Goal: Task Accomplishment & Management: Use online tool/utility

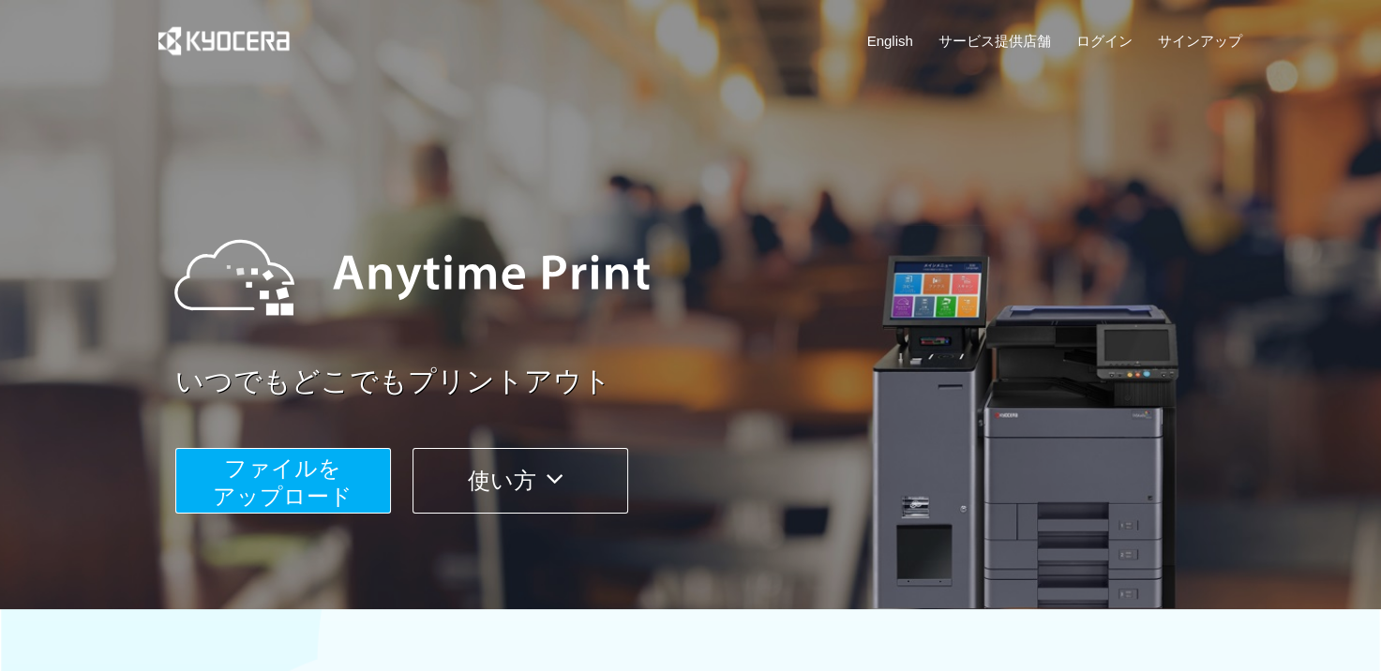
click at [292, 467] on span "ファイルを ​​アップロード" at bounding box center [283, 482] width 140 height 53
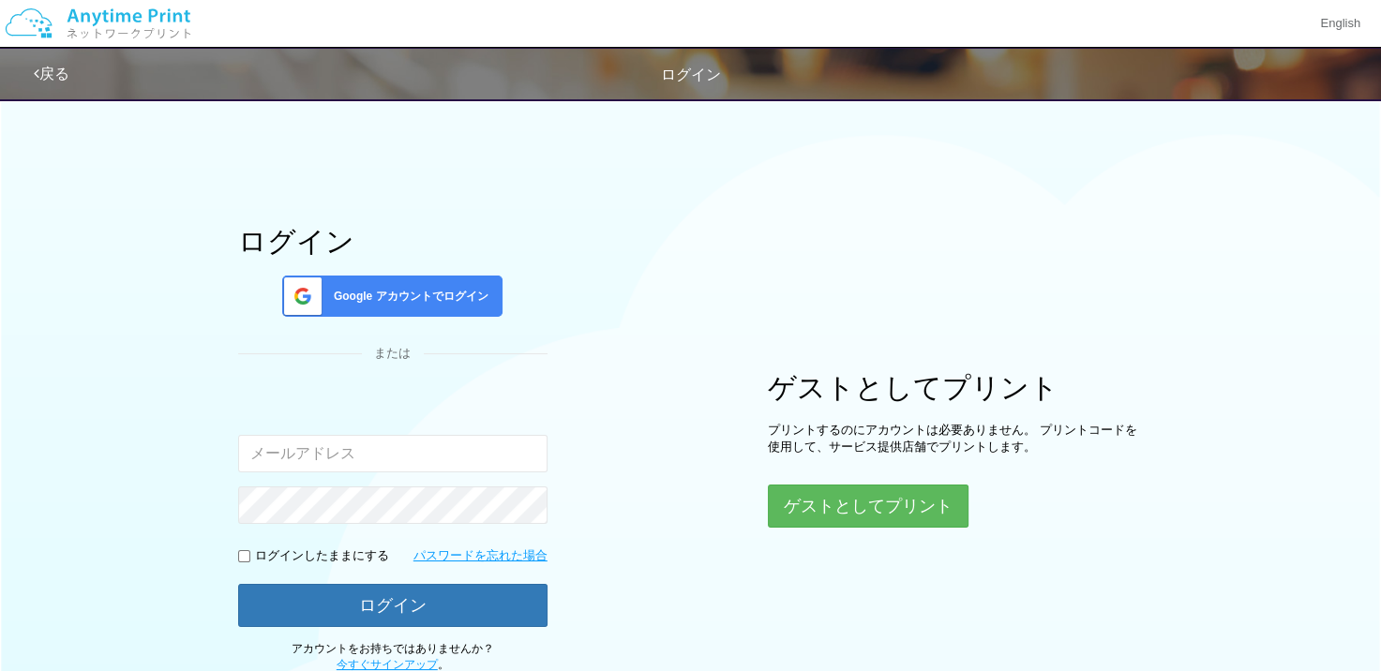
type input "[EMAIL_ADDRESS][DOMAIN_NAME]"
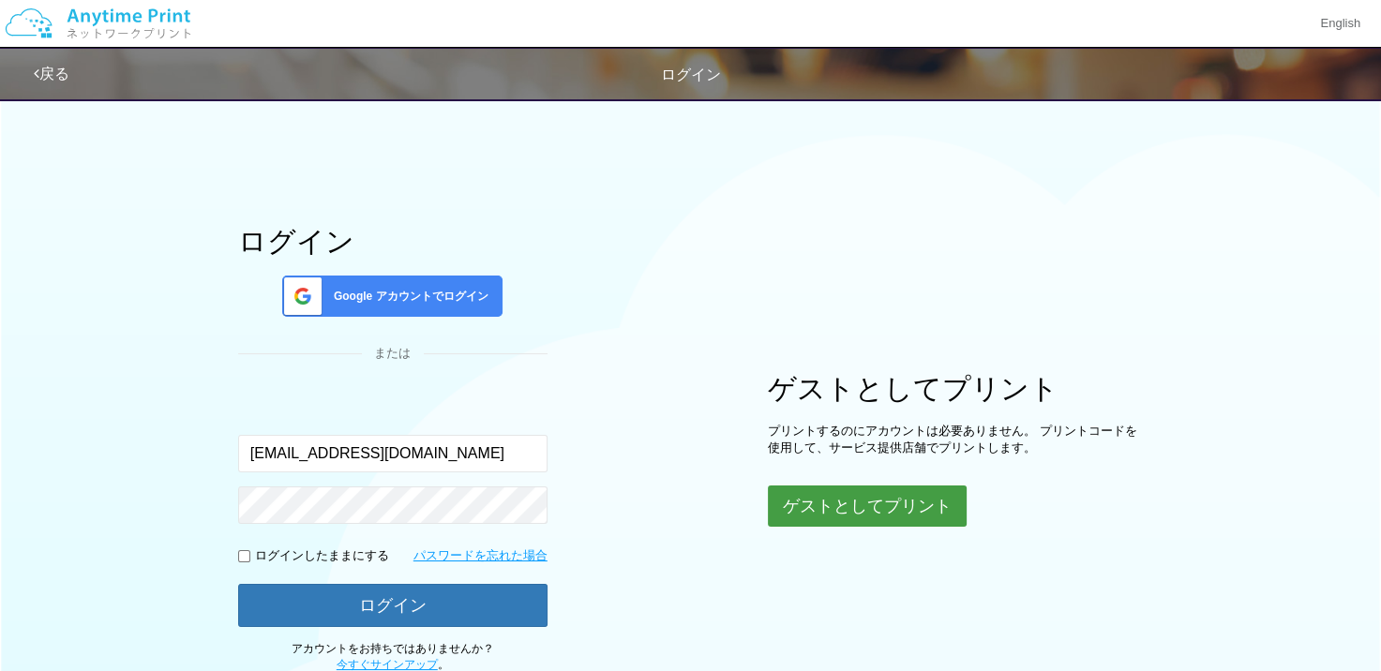
click at [803, 500] on button "ゲストとしてプリント" at bounding box center [867, 506] width 199 height 41
click at [818, 502] on button "ゲストとしてプリント" at bounding box center [867, 506] width 199 height 41
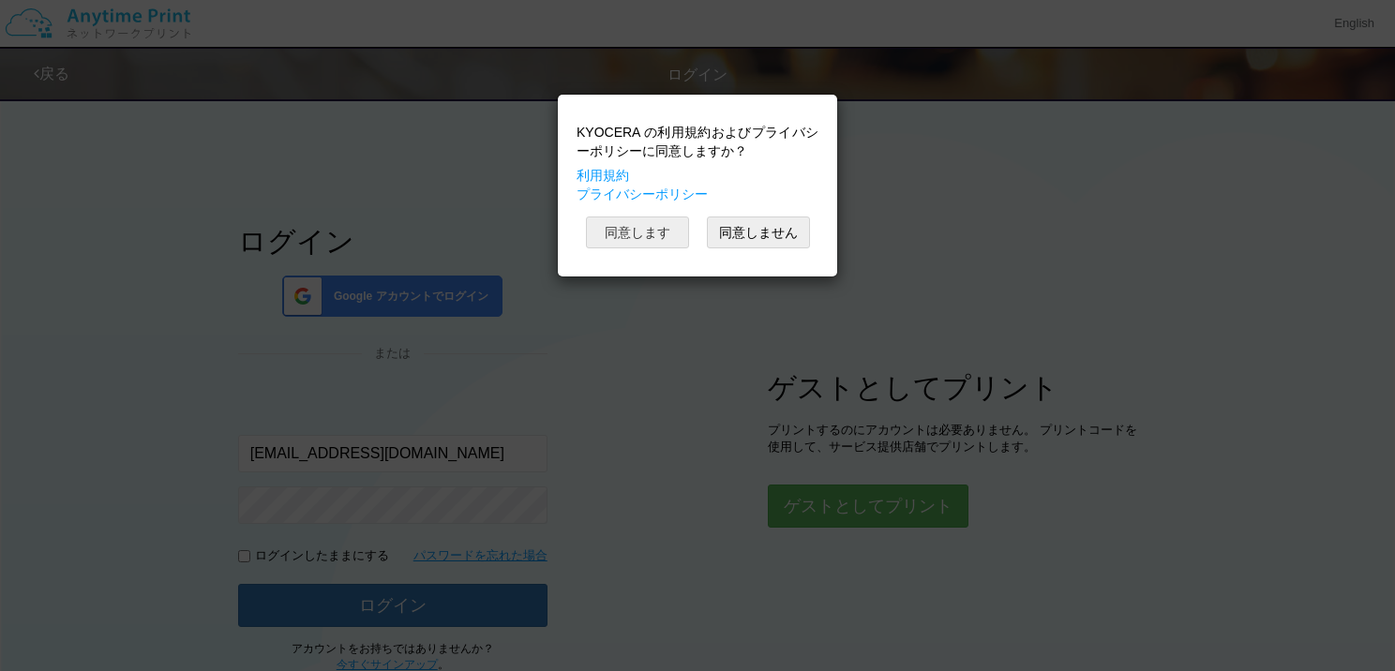
click at [624, 229] on button "同意します" at bounding box center [637, 233] width 103 height 32
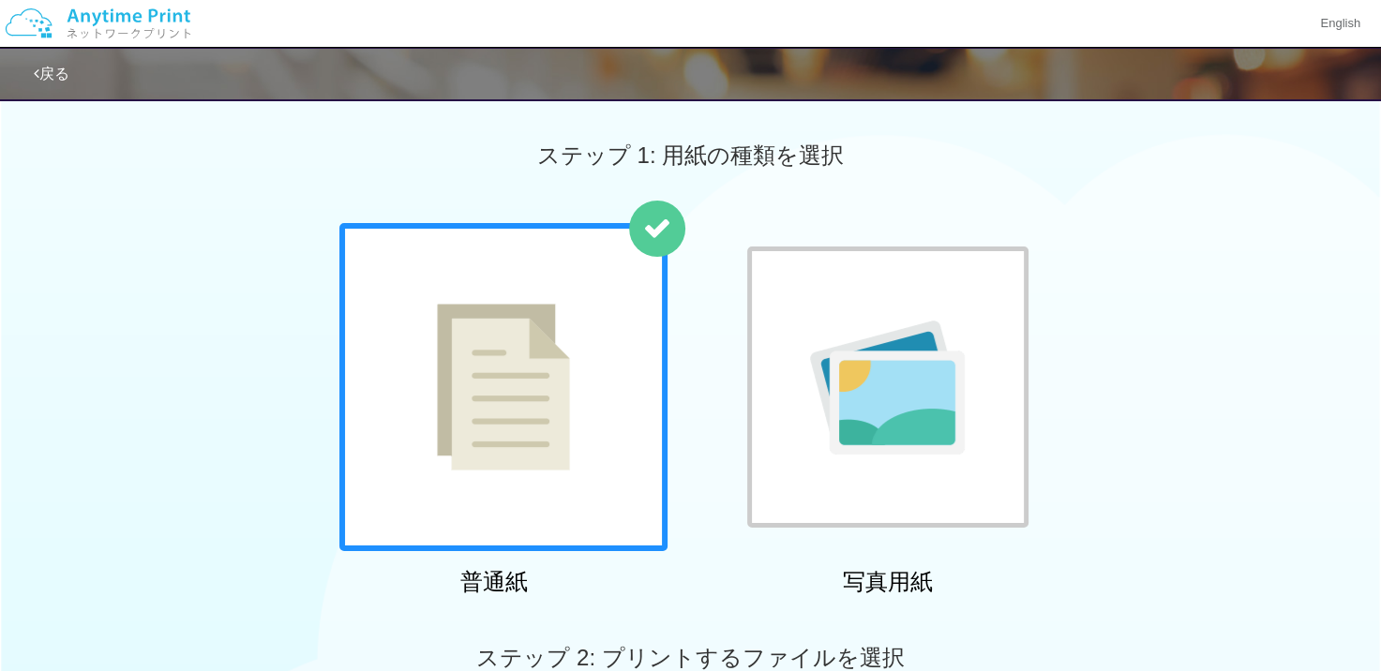
click at [899, 277] on div at bounding box center [887, 387] width 281 height 281
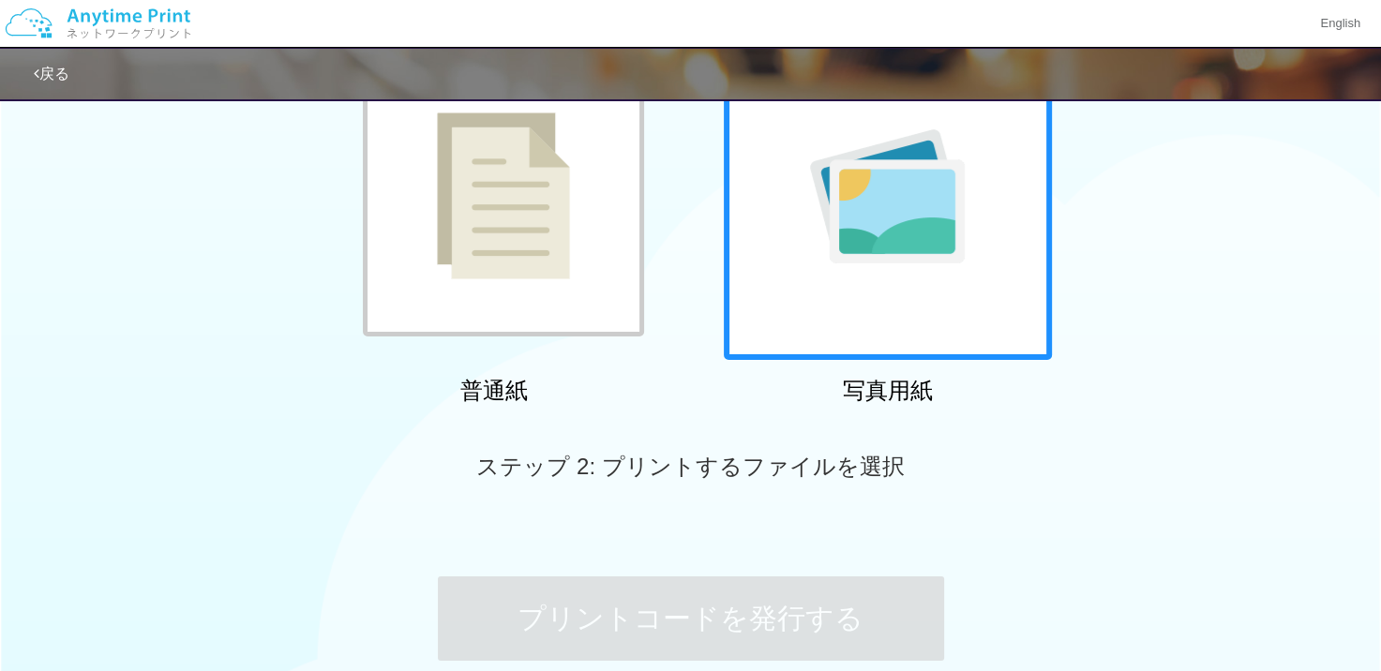
scroll to position [184, 0]
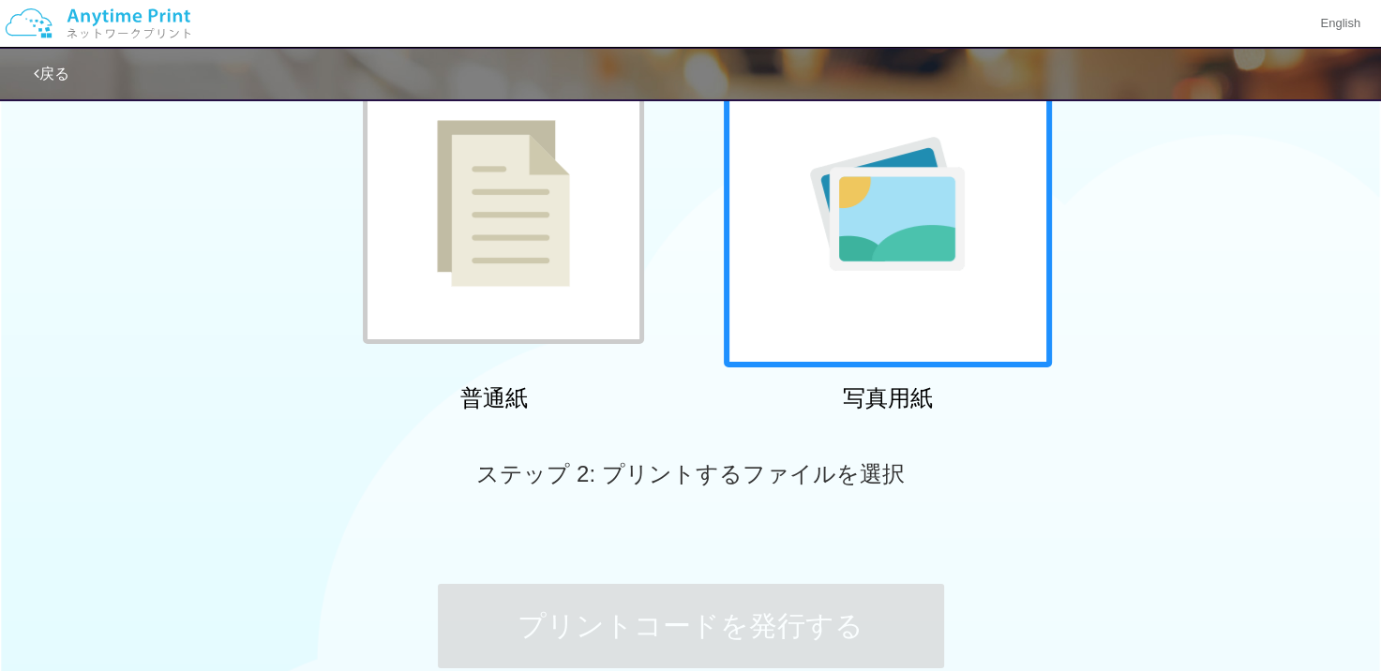
click at [866, 253] on img at bounding box center [887, 204] width 155 height 134
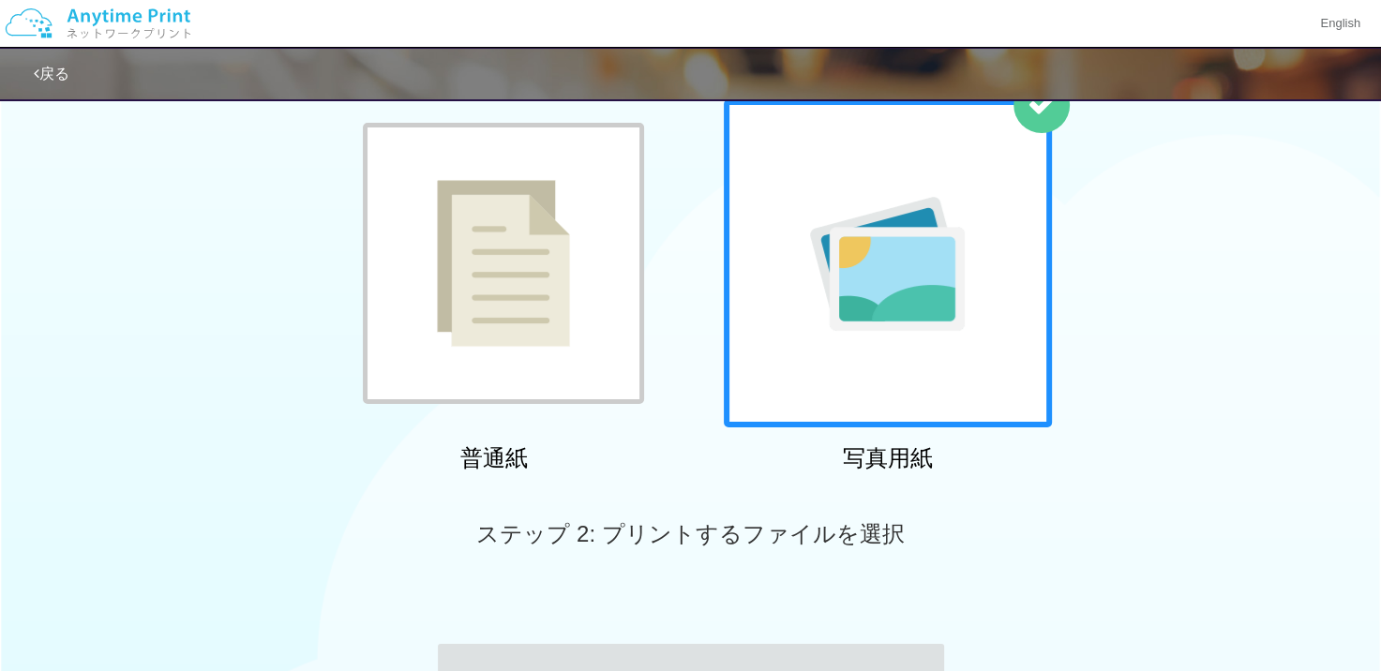
scroll to position [0, 0]
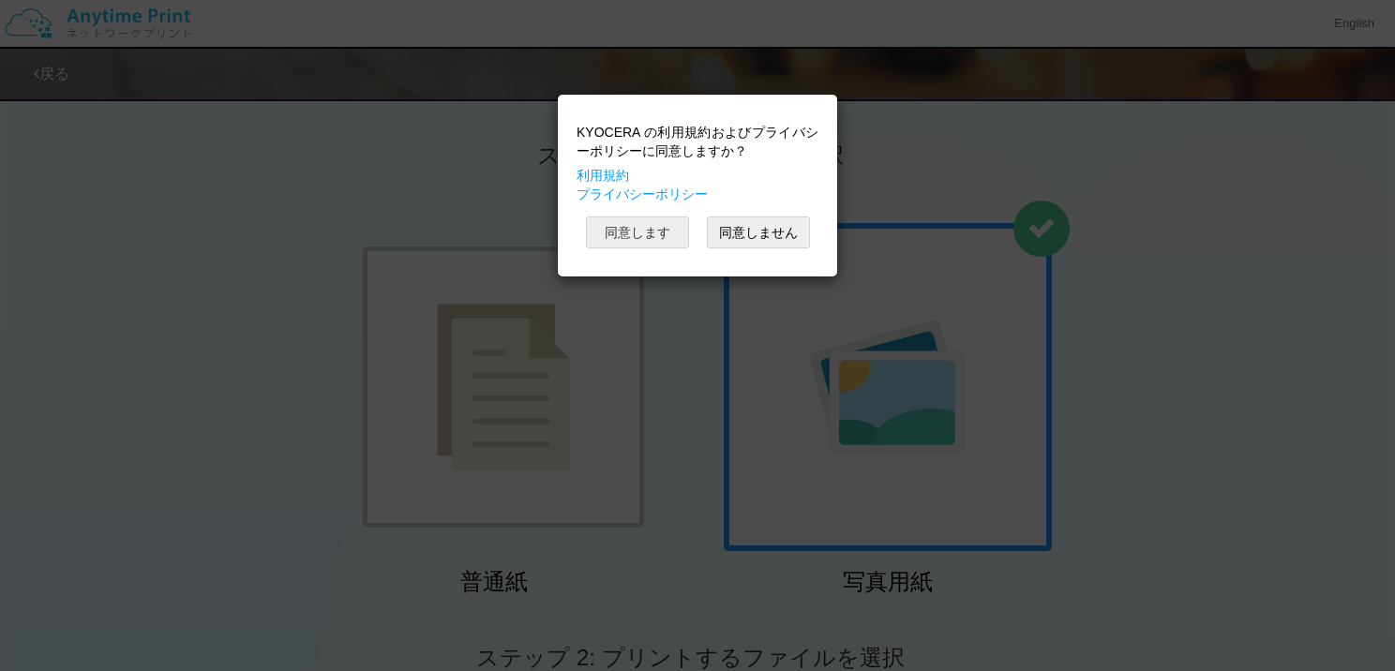
click at [643, 228] on button "同意します" at bounding box center [637, 233] width 103 height 32
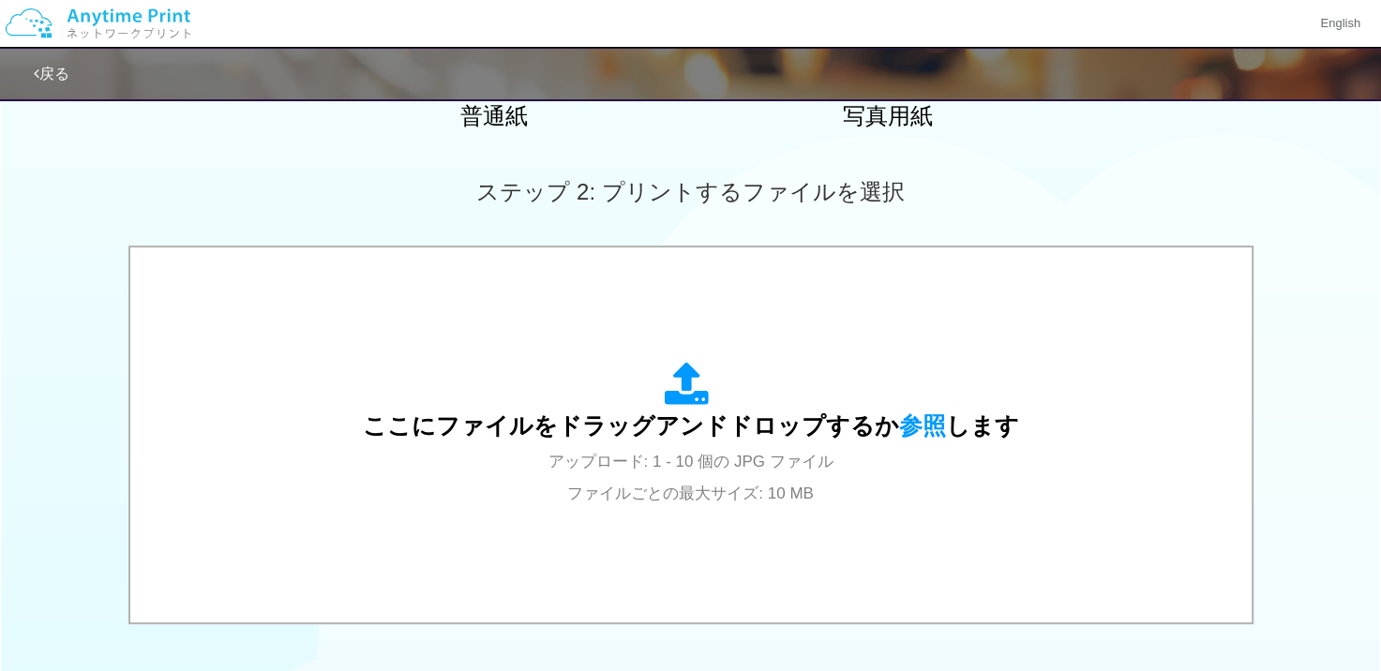
scroll to position [469, 0]
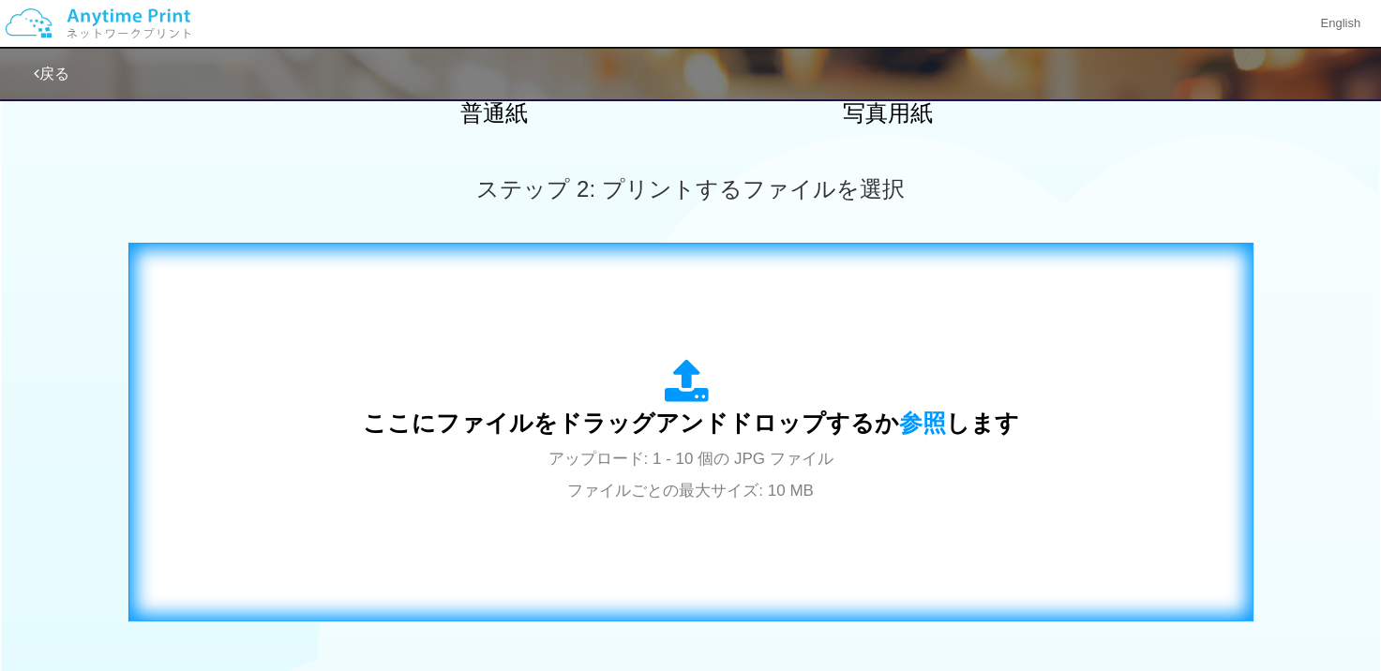
click at [846, 334] on div "ここにファイルをドラッグアンドドロップするか 参照 します アップロード: 1 - 10 個の JPG ファイル ファイルごとの最大サイズ: 10 MB" at bounding box center [691, 431] width 1086 height 339
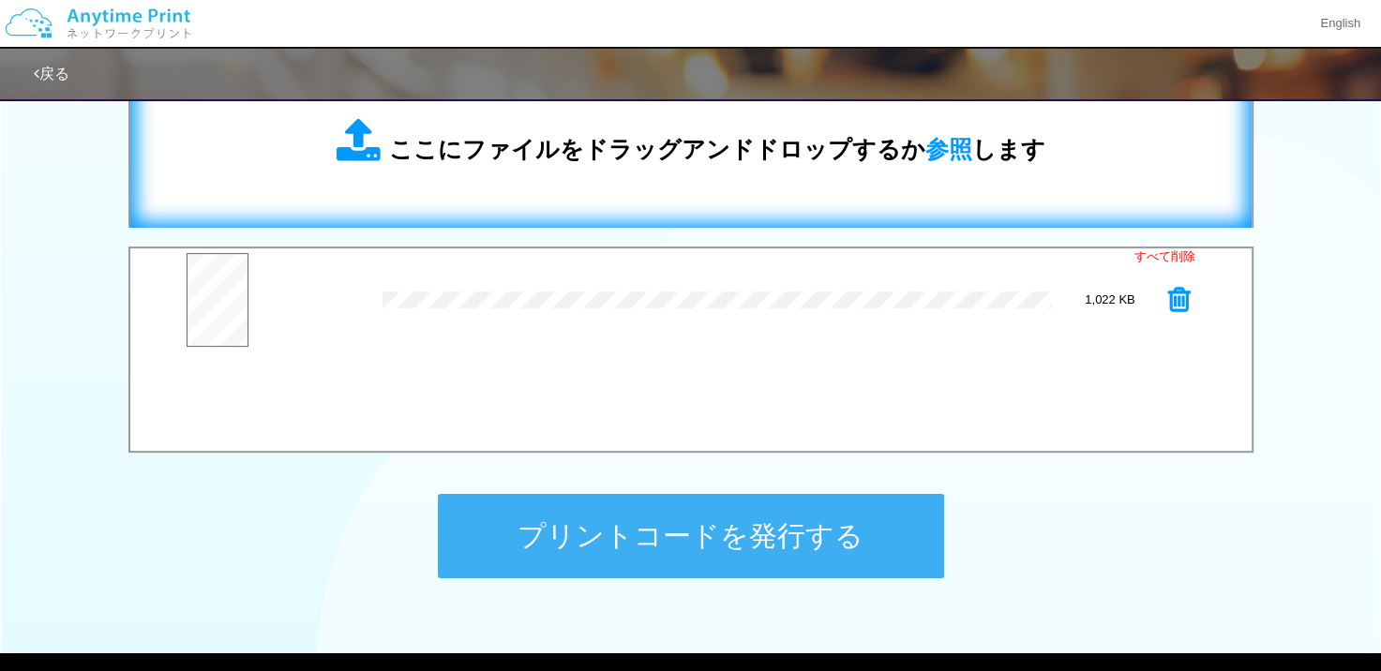
scroll to position [750, 0]
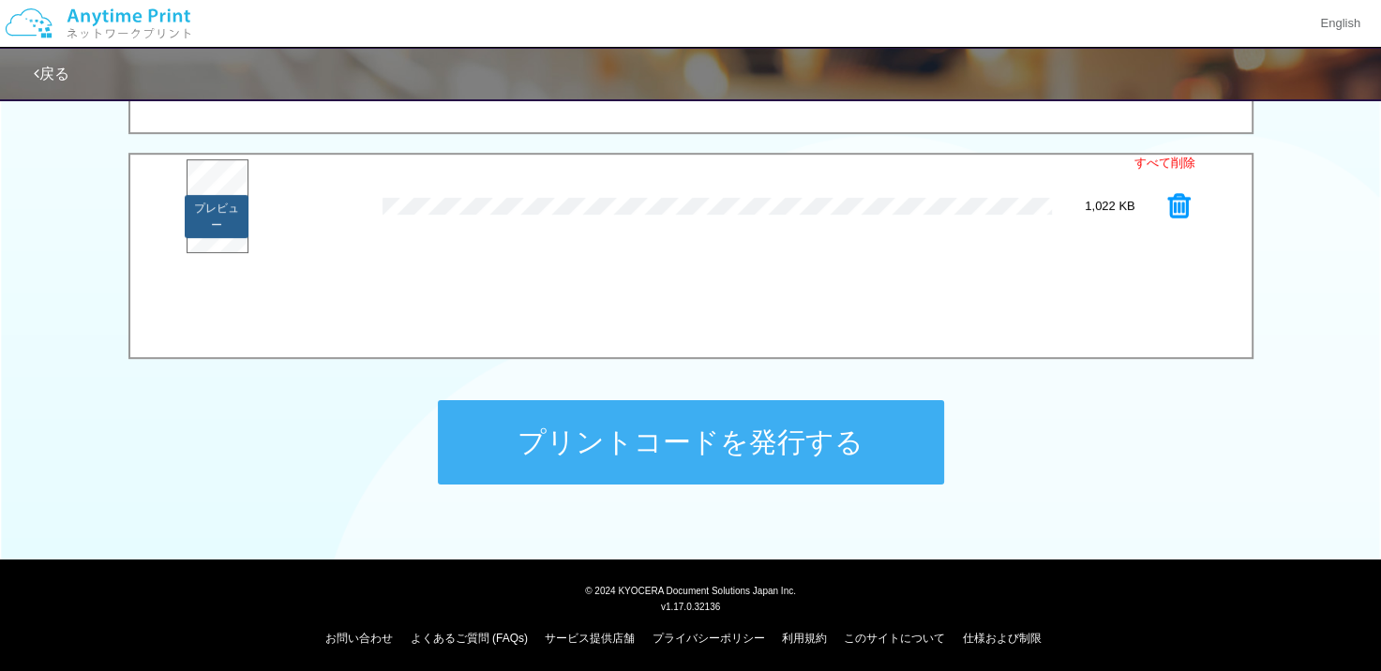
click at [226, 231] on button "プレビュー" at bounding box center [217, 216] width 64 height 43
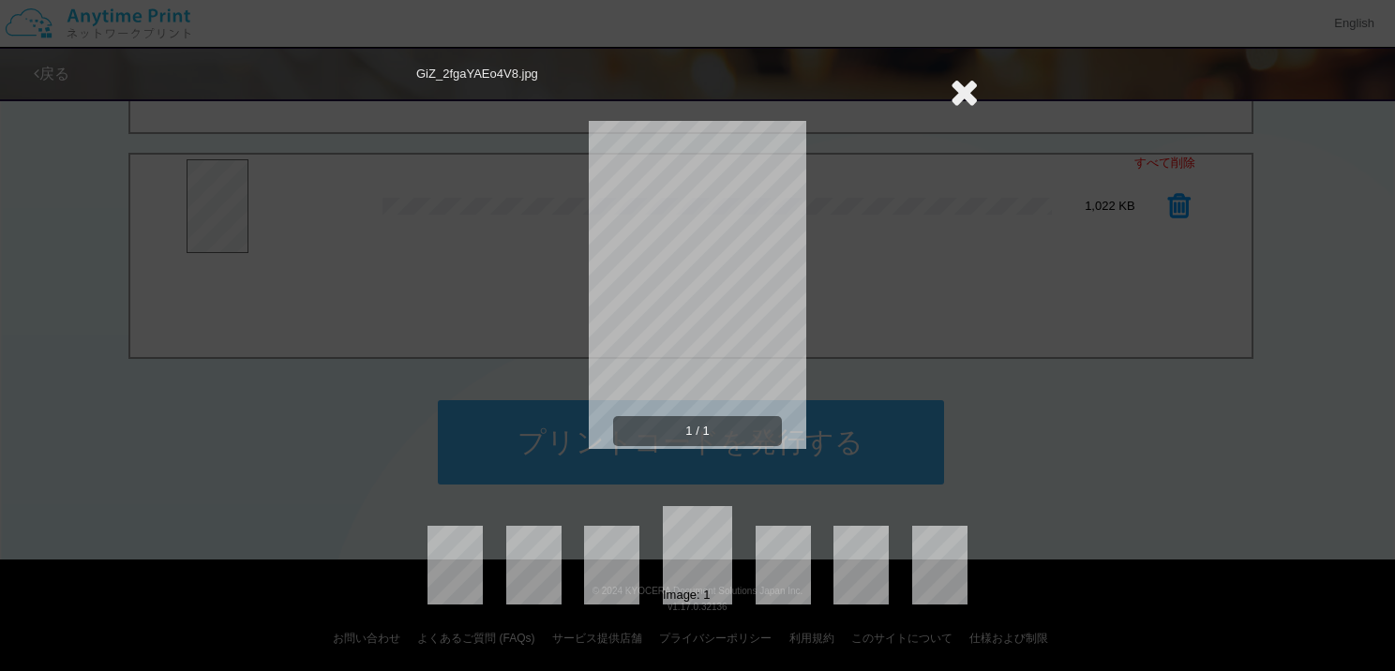
click at [956, 82] on icon at bounding box center [964, 91] width 29 height 37
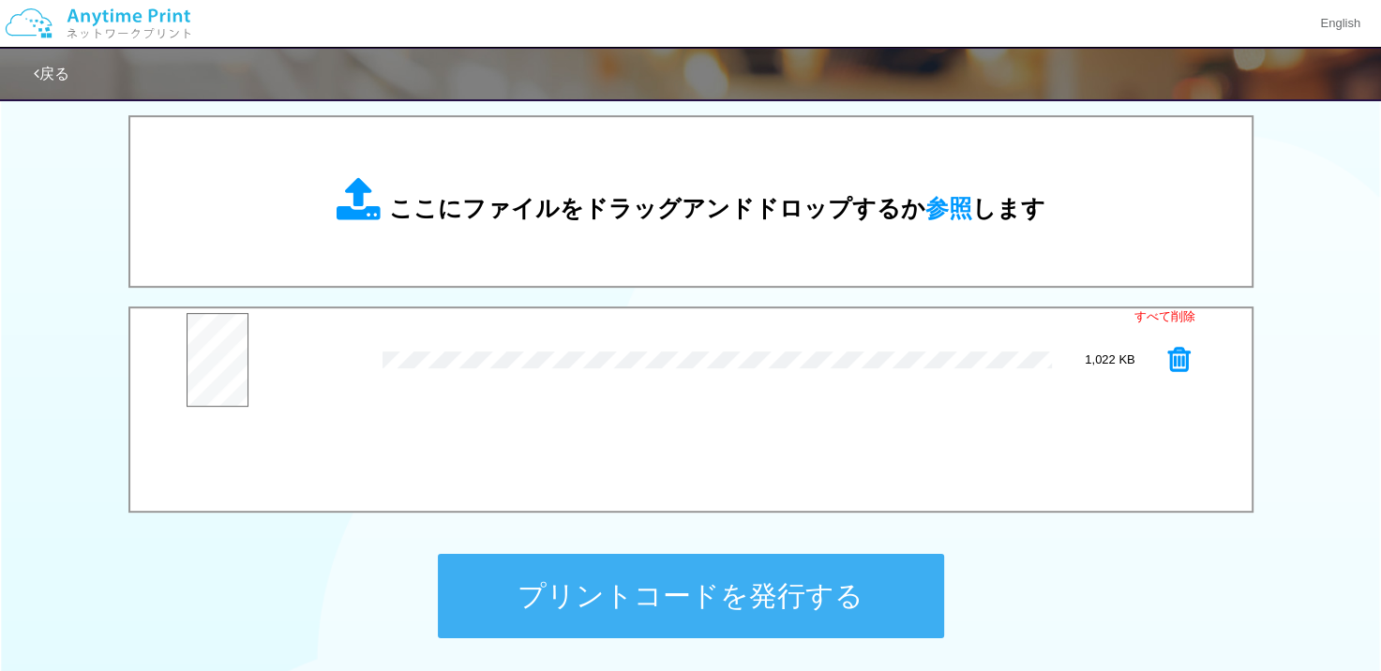
scroll to position [469, 0]
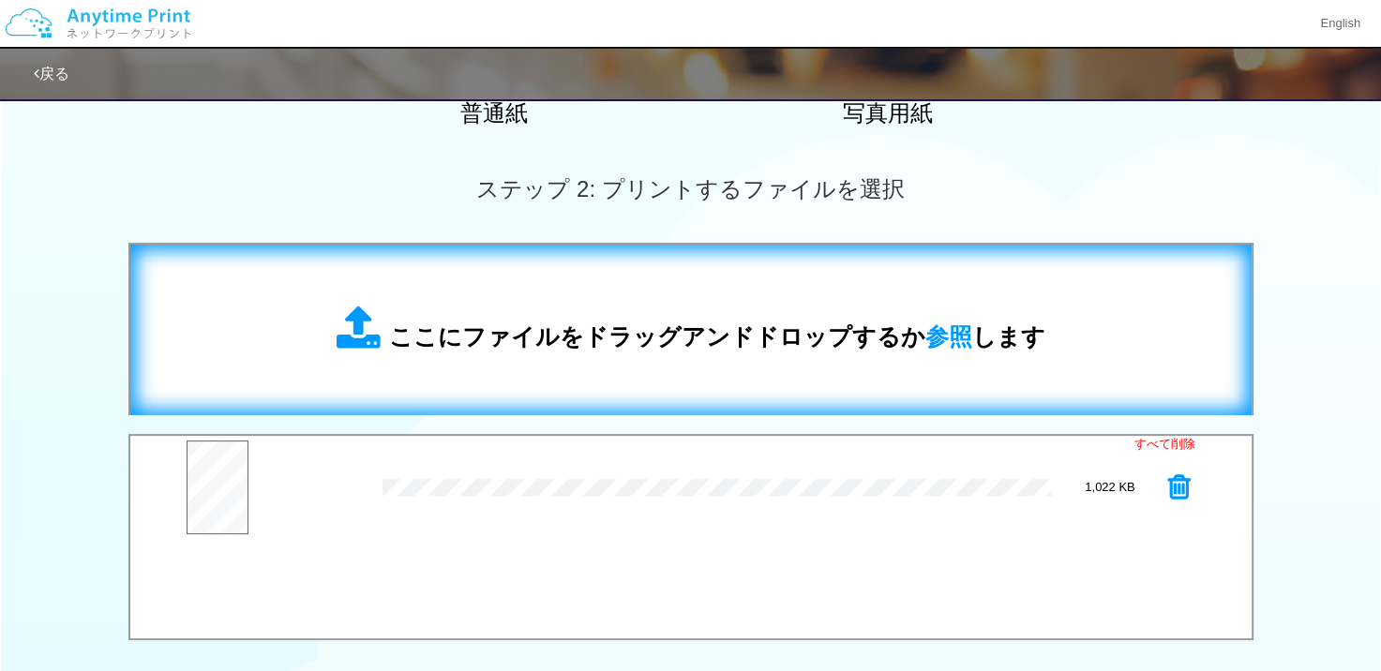
click at [668, 334] on span "ここにファイルをドラッグアンドドロップするか 参照 します" at bounding box center [717, 336] width 656 height 26
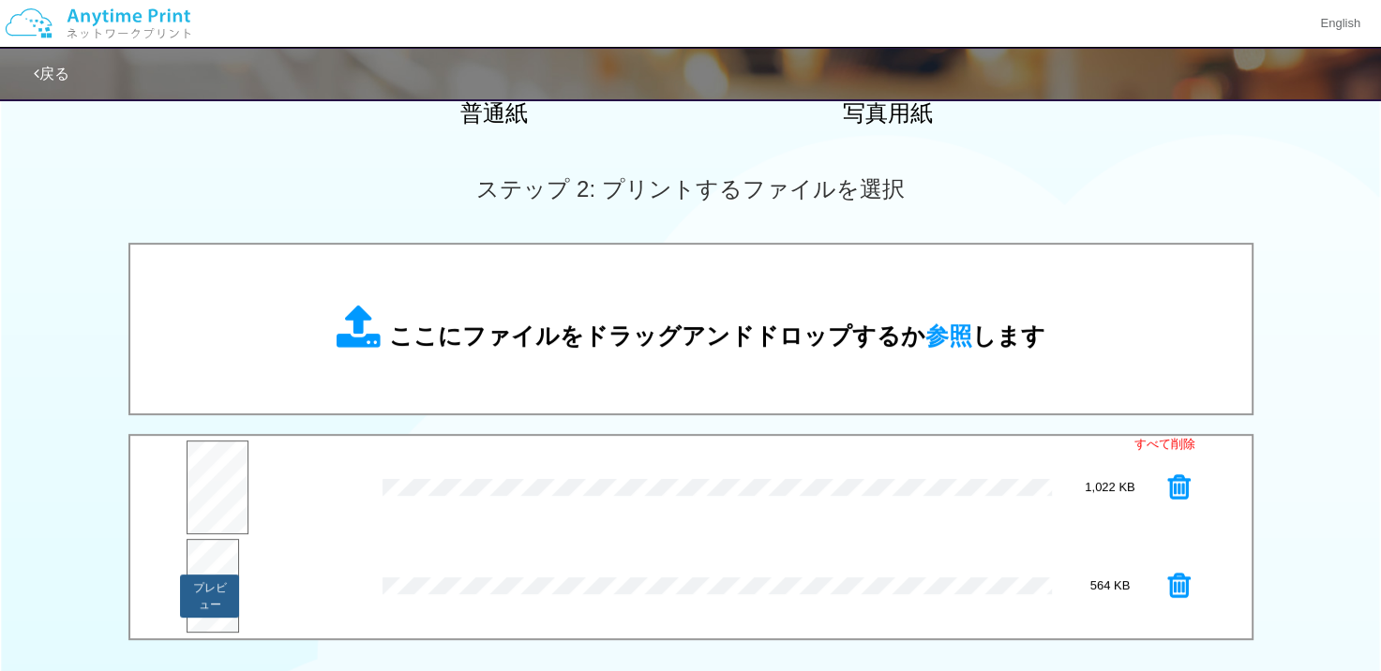
click at [218, 575] on button "プレビュー" at bounding box center [209, 596] width 59 height 43
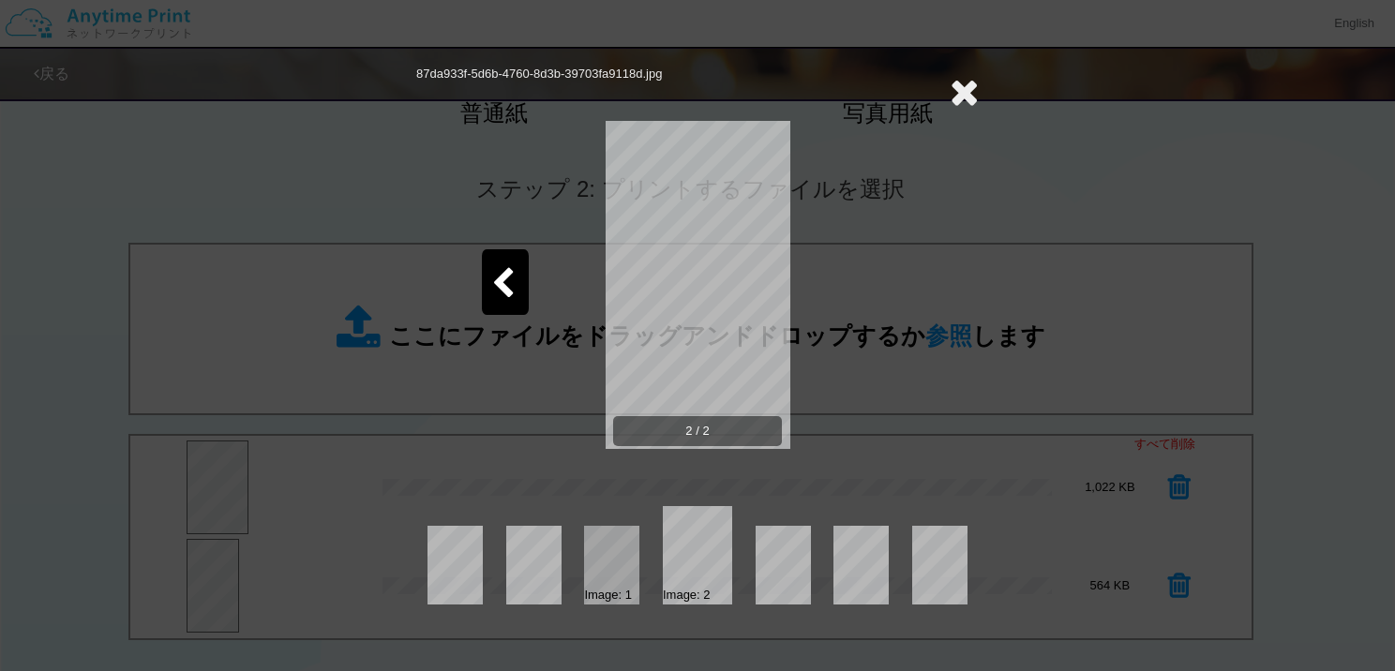
click at [957, 94] on icon at bounding box center [964, 91] width 29 height 37
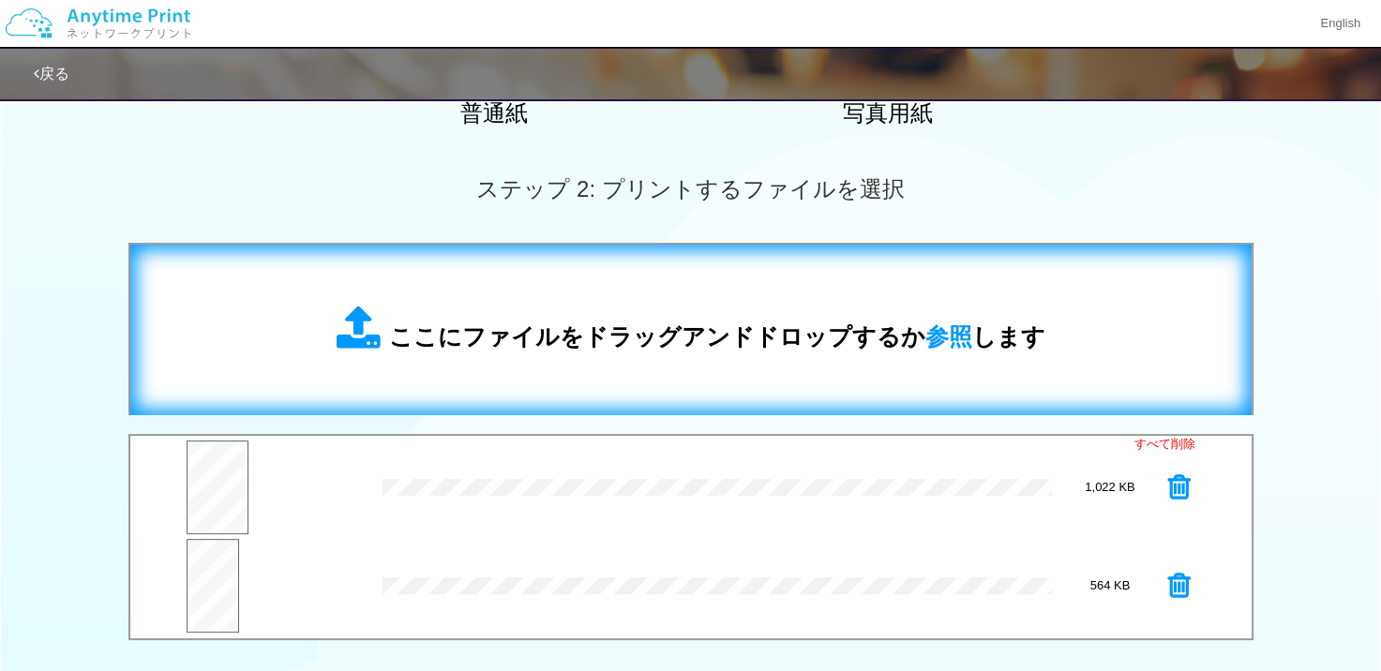
click at [682, 319] on div "ここにファイルをドラッグアンドドロップするか 参照 します" at bounding box center [691, 330] width 709 height 49
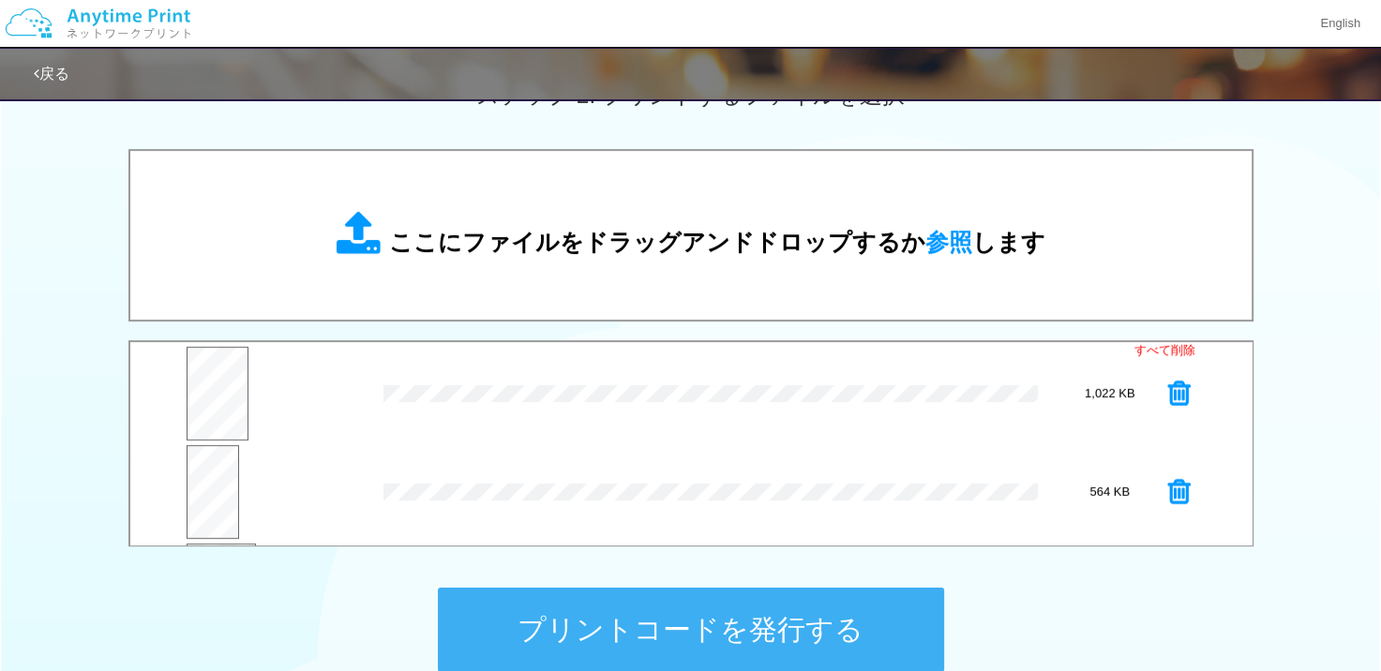
scroll to position [94, 0]
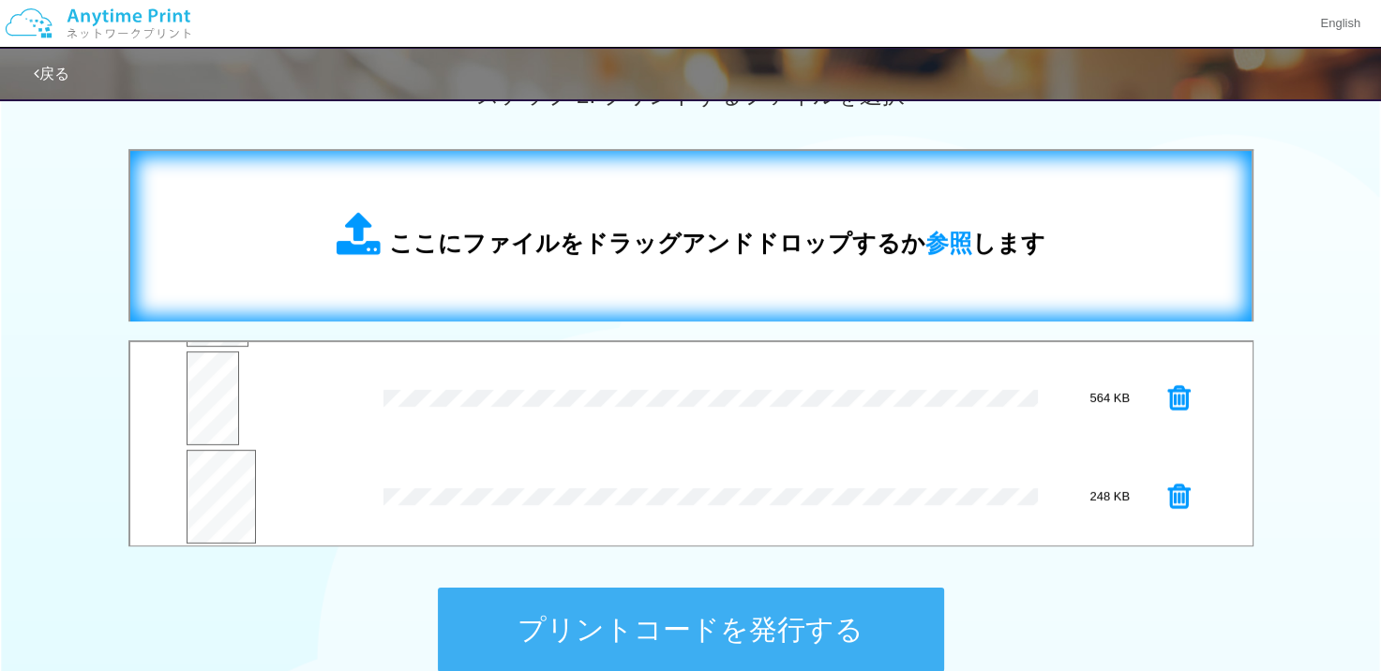
click at [482, 256] on span "ここにファイルをドラッグアンドドロップするか 参照 します" at bounding box center [717, 243] width 656 height 26
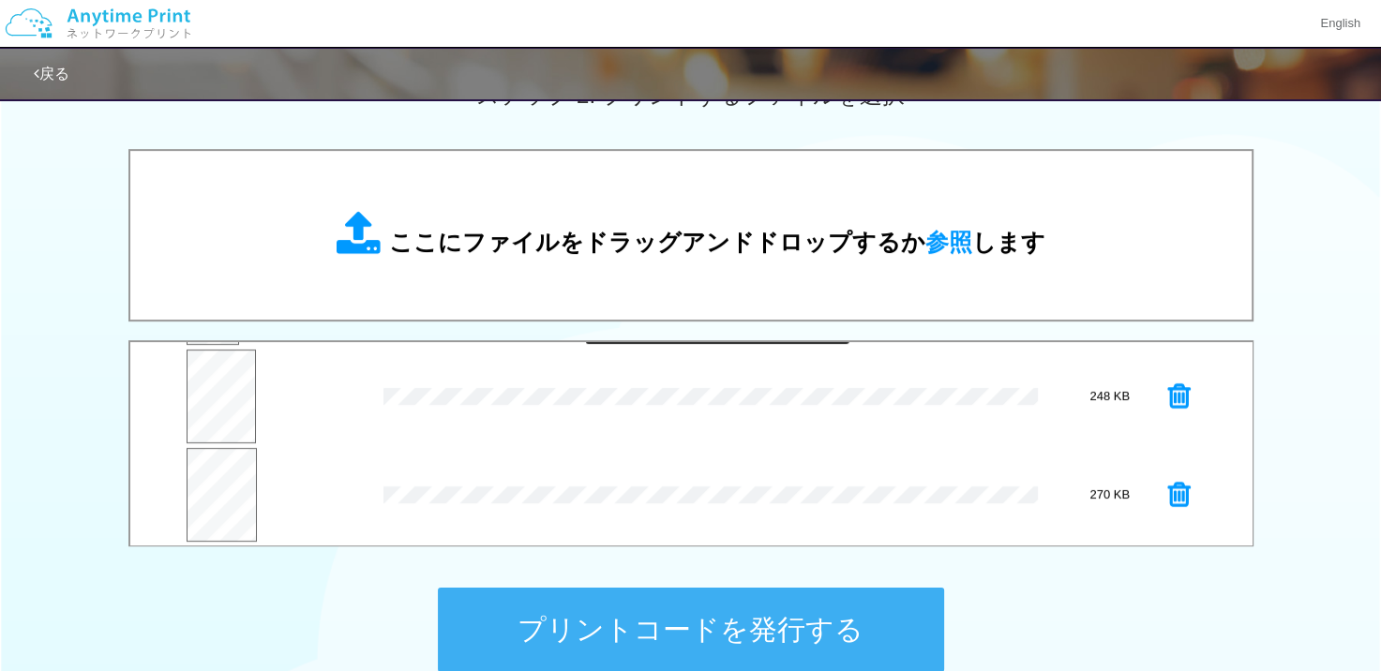
scroll to position [195, 0]
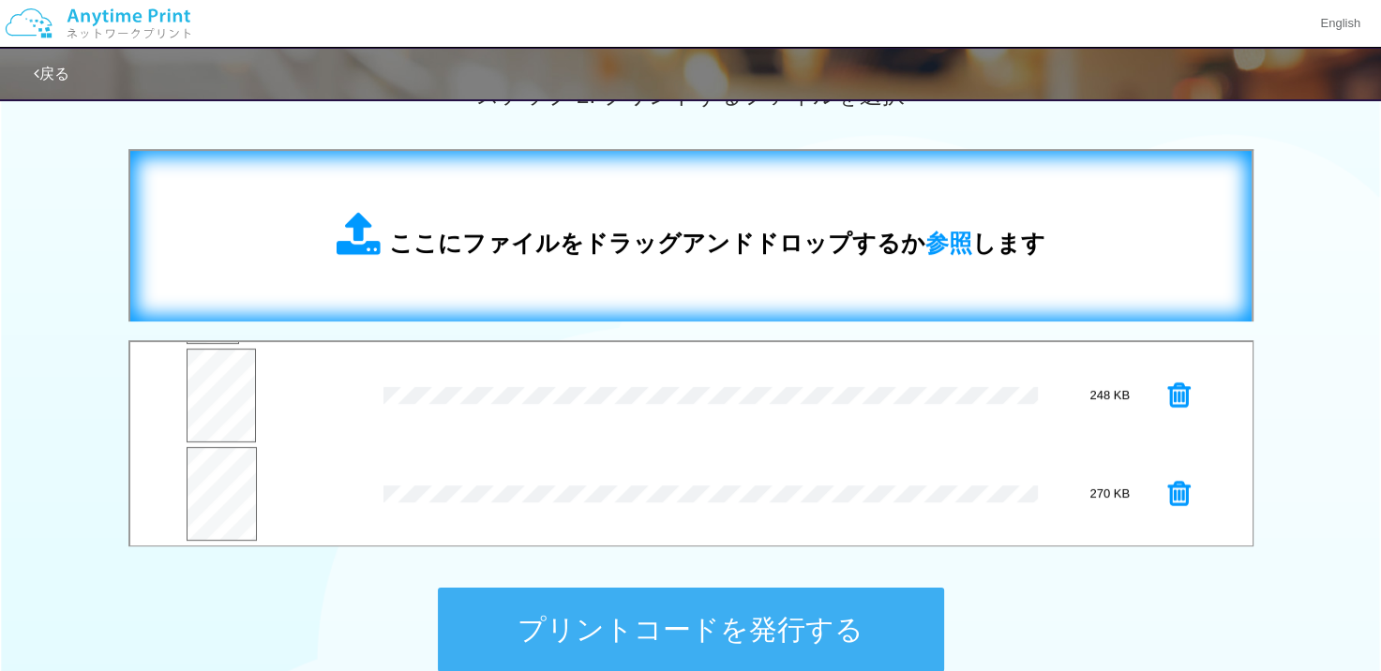
click at [529, 202] on div "ここにファイルをドラッグアンドドロップするか 参照 します" at bounding box center [691, 236] width 1084 height 133
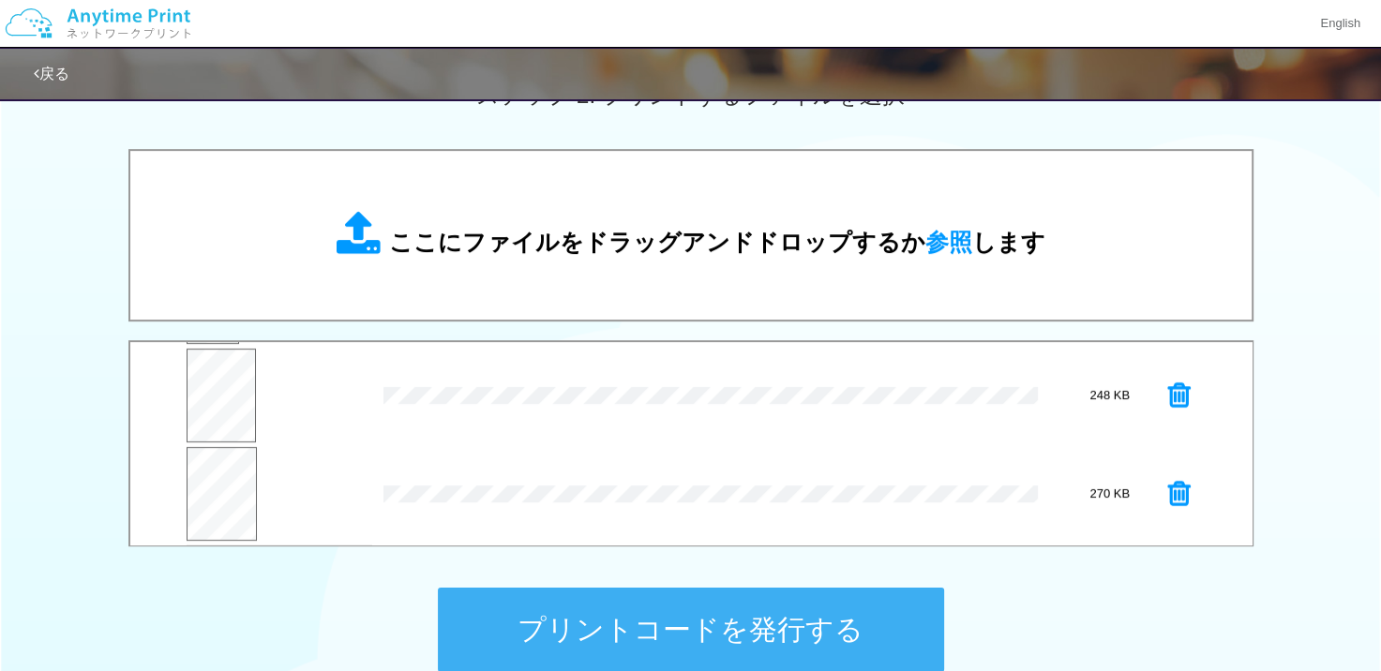
scroll to position [293, 0]
click at [206, 483] on button "プレビュー" at bounding box center [217, 504] width 64 height 43
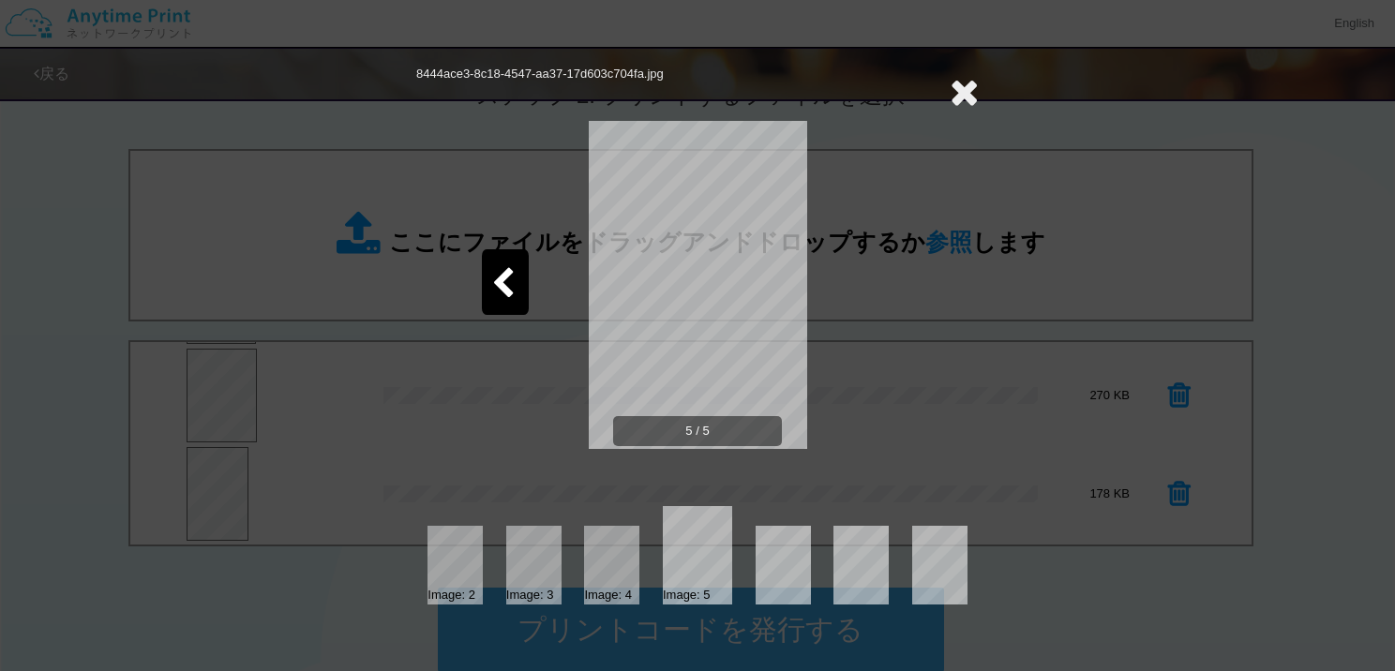
click at [964, 90] on icon at bounding box center [964, 91] width 29 height 37
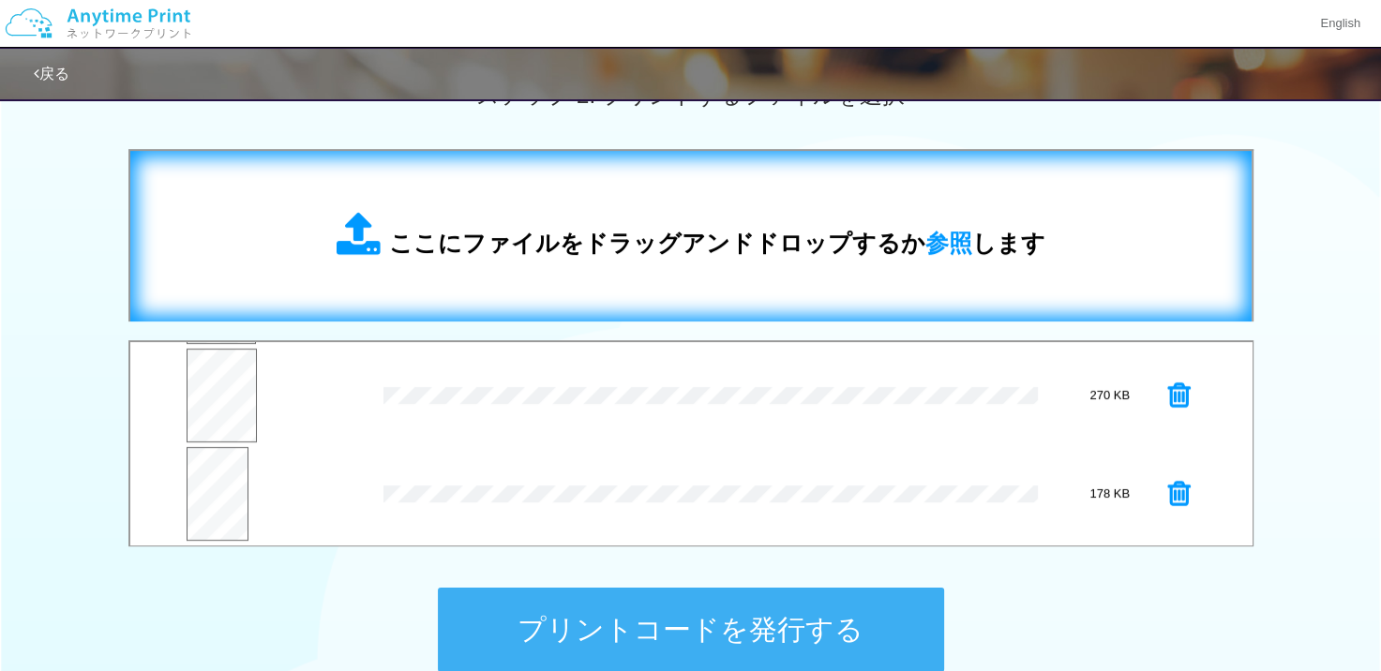
click at [500, 284] on div "ここにファイルをドラッグアンドドロップするか 参照 します" at bounding box center [691, 236] width 1084 height 133
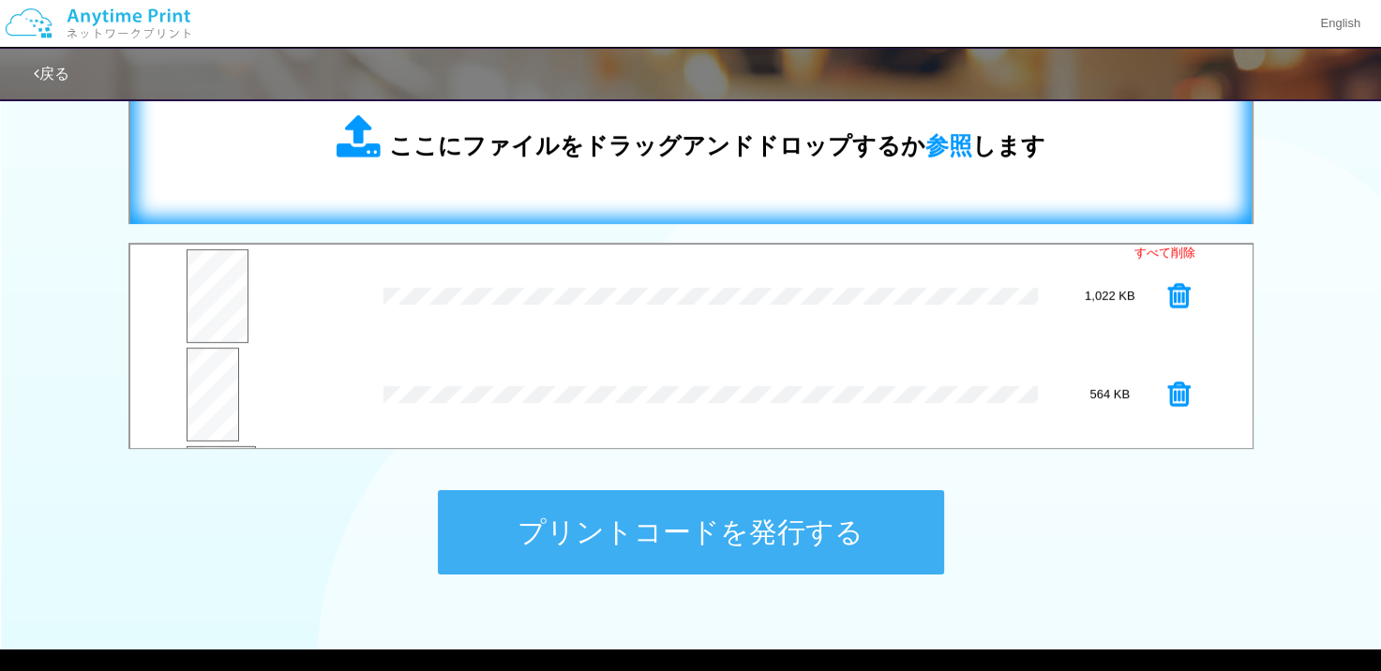
scroll to position [566, 0]
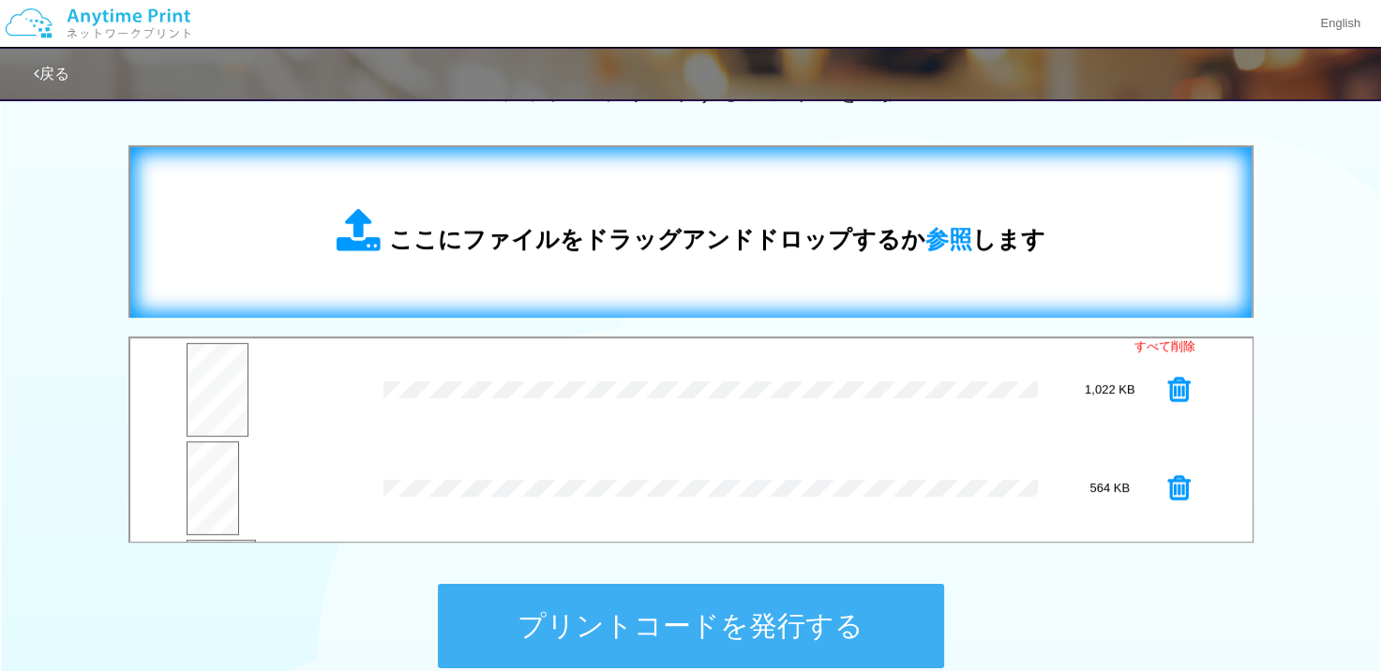
click at [633, 210] on div "ここにファイルをドラッグアンドドロップするか 参照 します" at bounding box center [691, 232] width 709 height 49
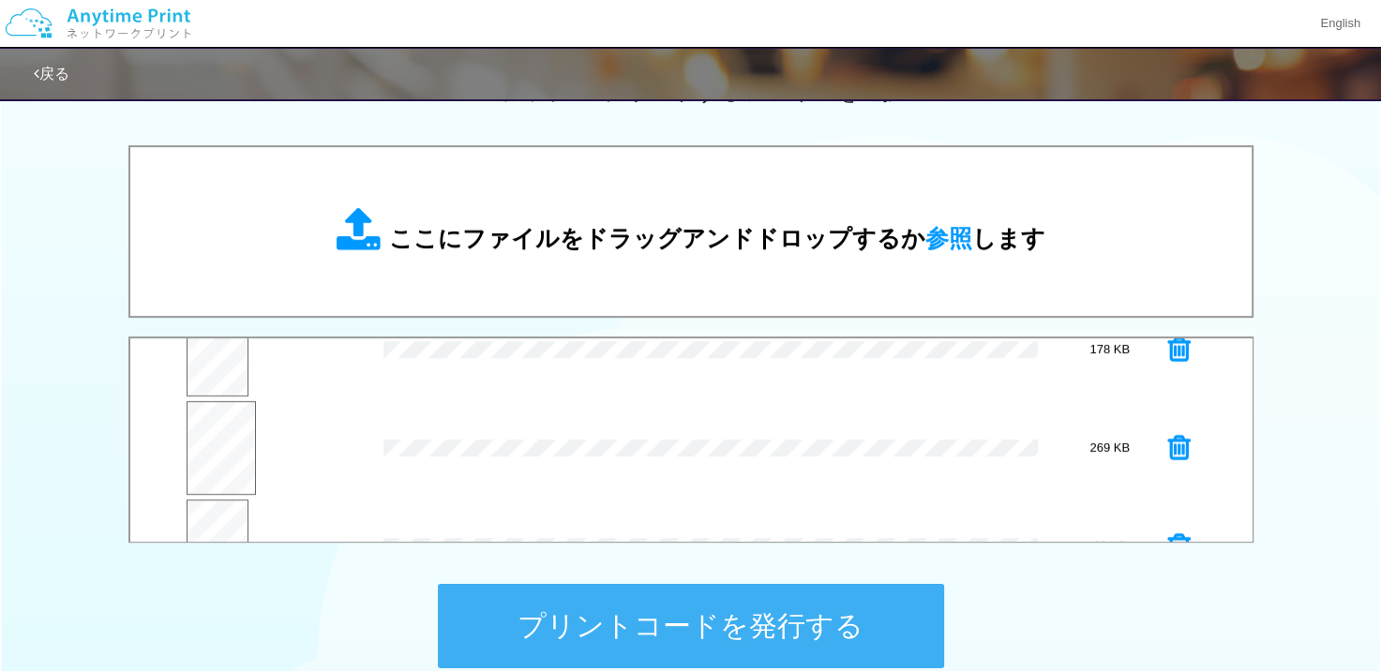
scroll to position [491, 0]
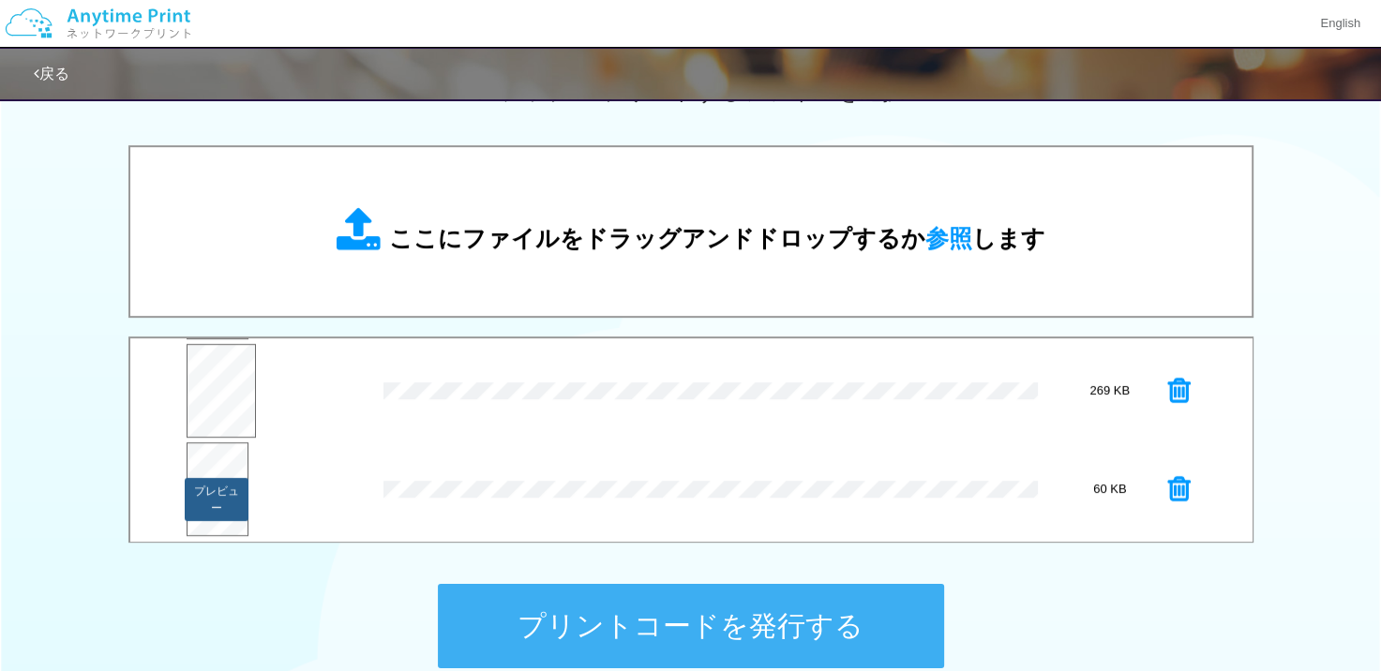
click at [201, 502] on button "プレビュー" at bounding box center [217, 499] width 64 height 43
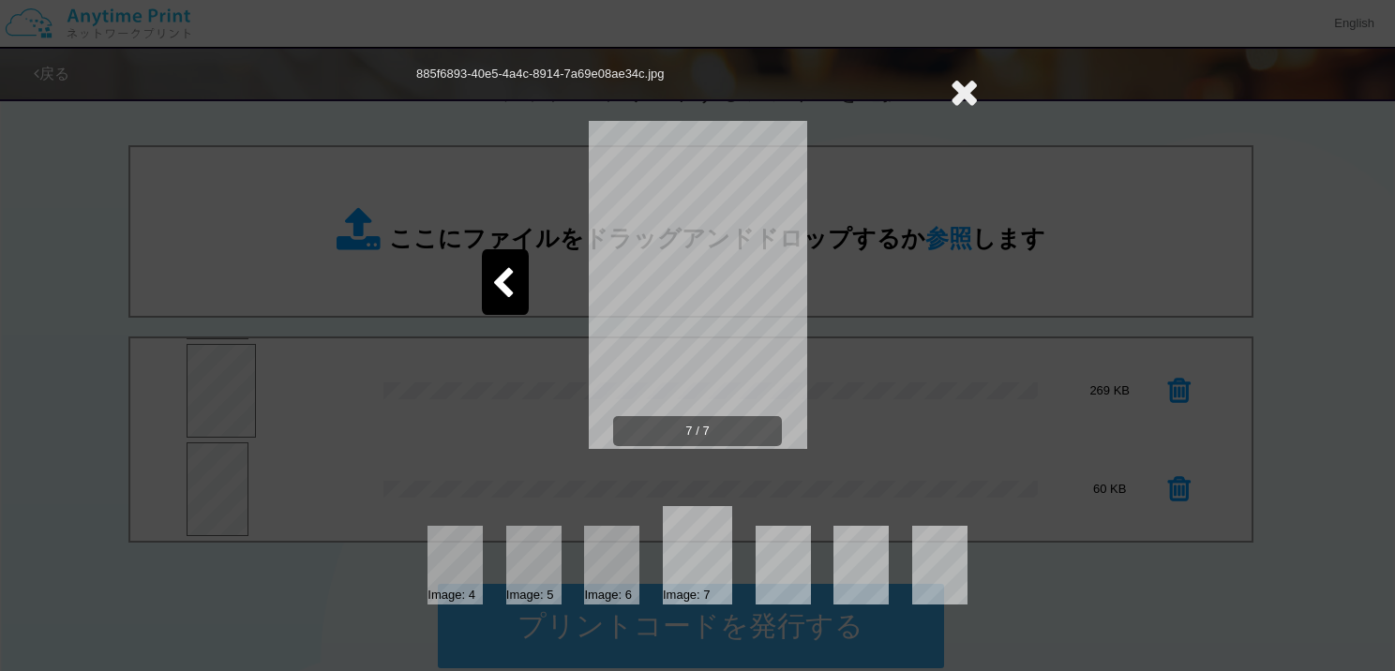
click at [960, 82] on icon at bounding box center [964, 91] width 29 height 37
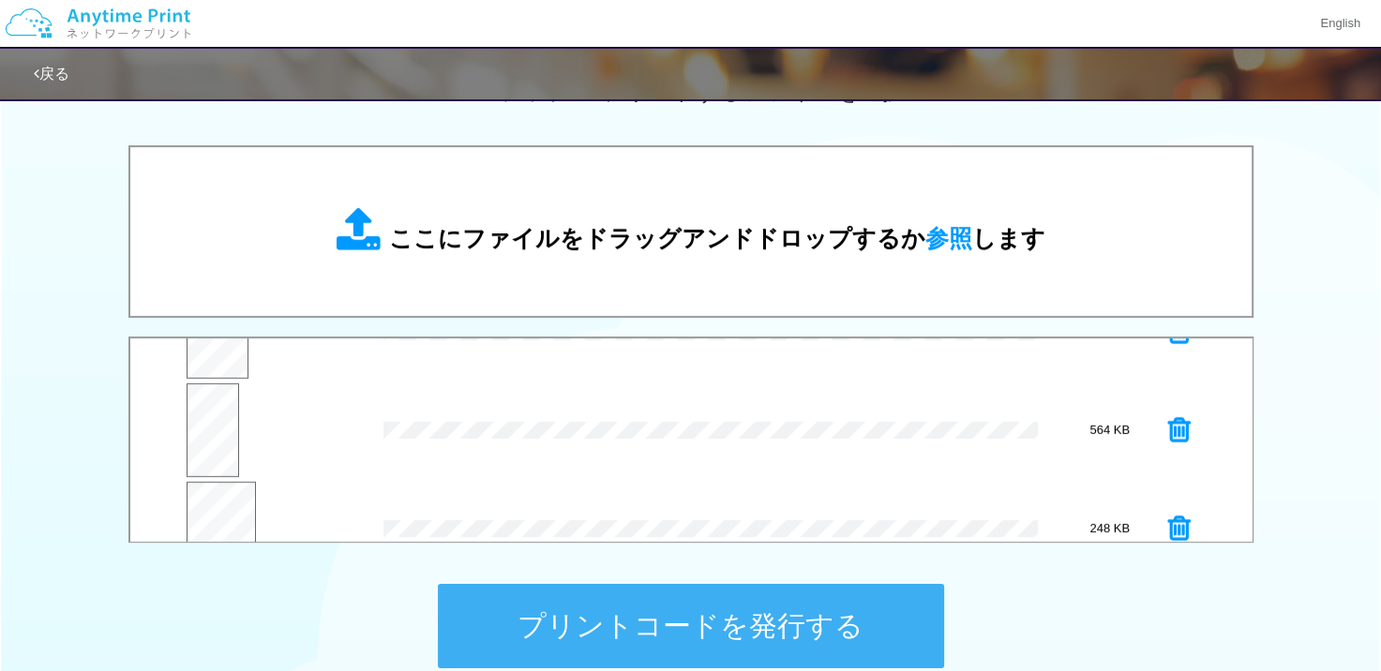
scroll to position [0, 0]
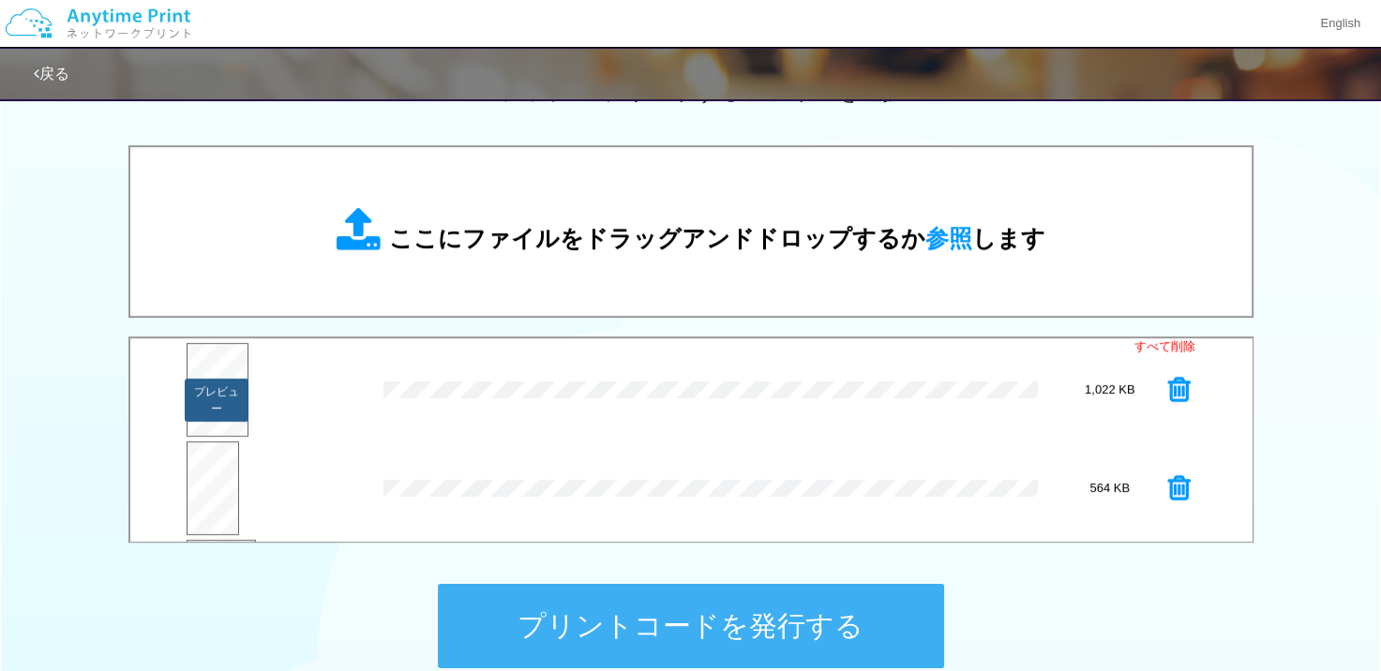
click at [205, 393] on button "プレビュー" at bounding box center [217, 400] width 64 height 43
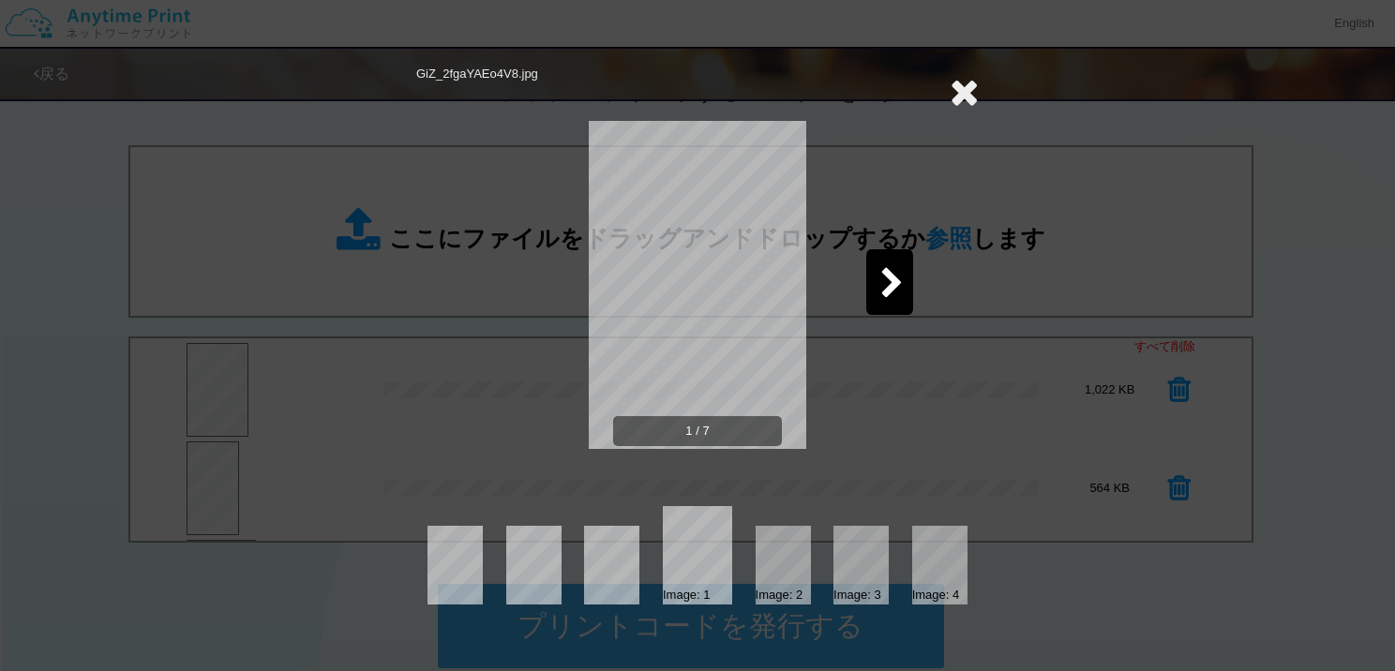
click at [903, 288] on icon at bounding box center [891, 284] width 23 height 33
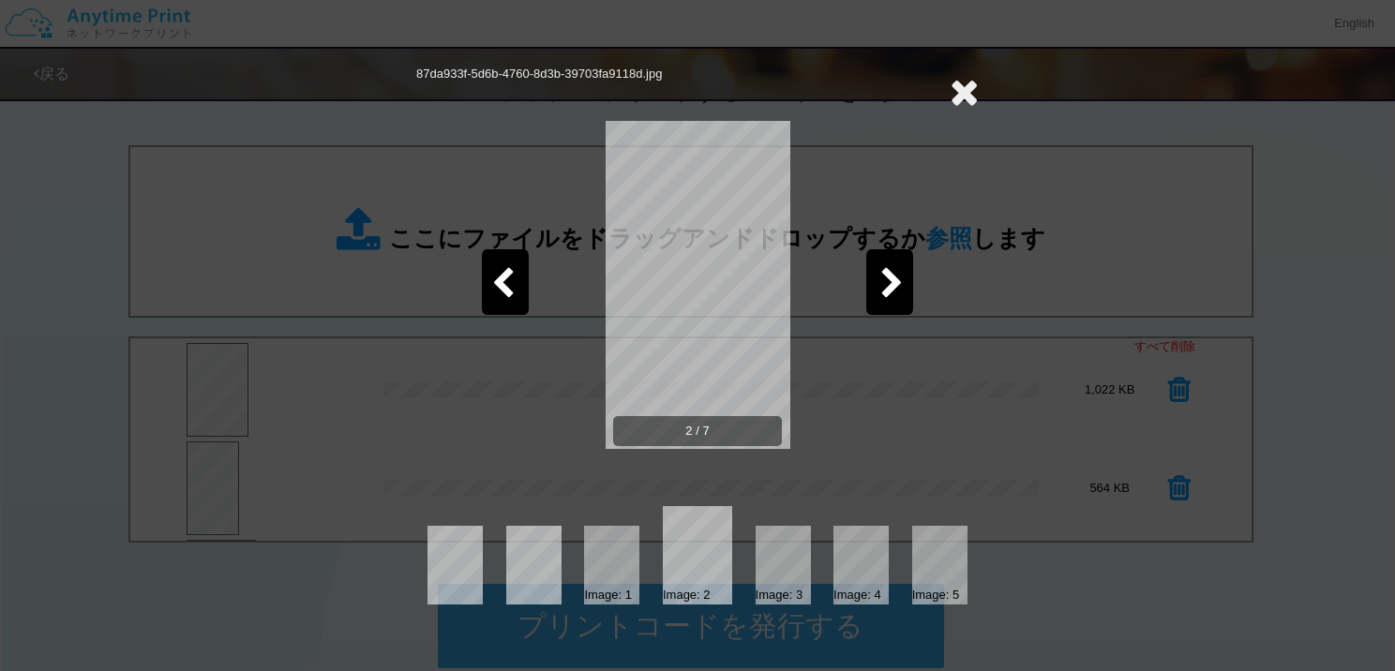
click at [971, 89] on icon at bounding box center [964, 91] width 29 height 37
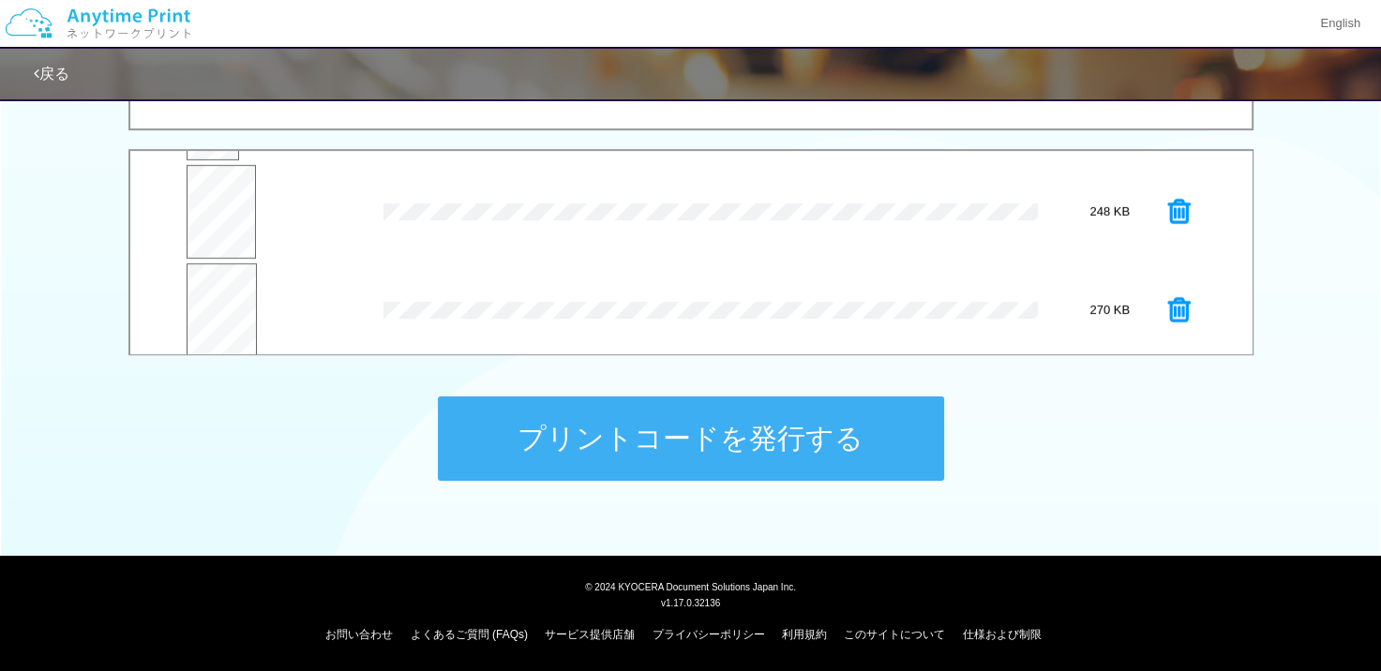
scroll to position [281, 0]
click at [217, 210] on button "プレビュー" at bounding box center [222, 226] width 68 height 43
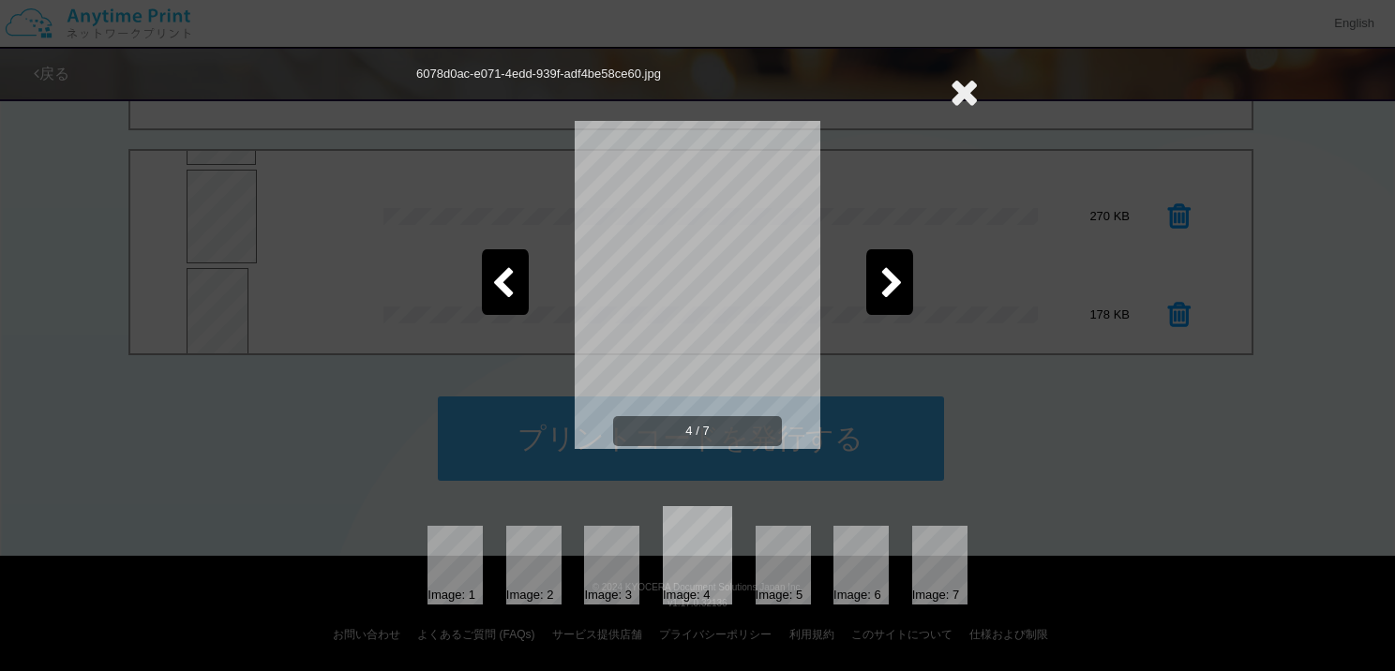
click at [509, 276] on icon at bounding box center [502, 284] width 23 height 33
click at [880, 283] on icon at bounding box center [891, 284] width 23 height 33
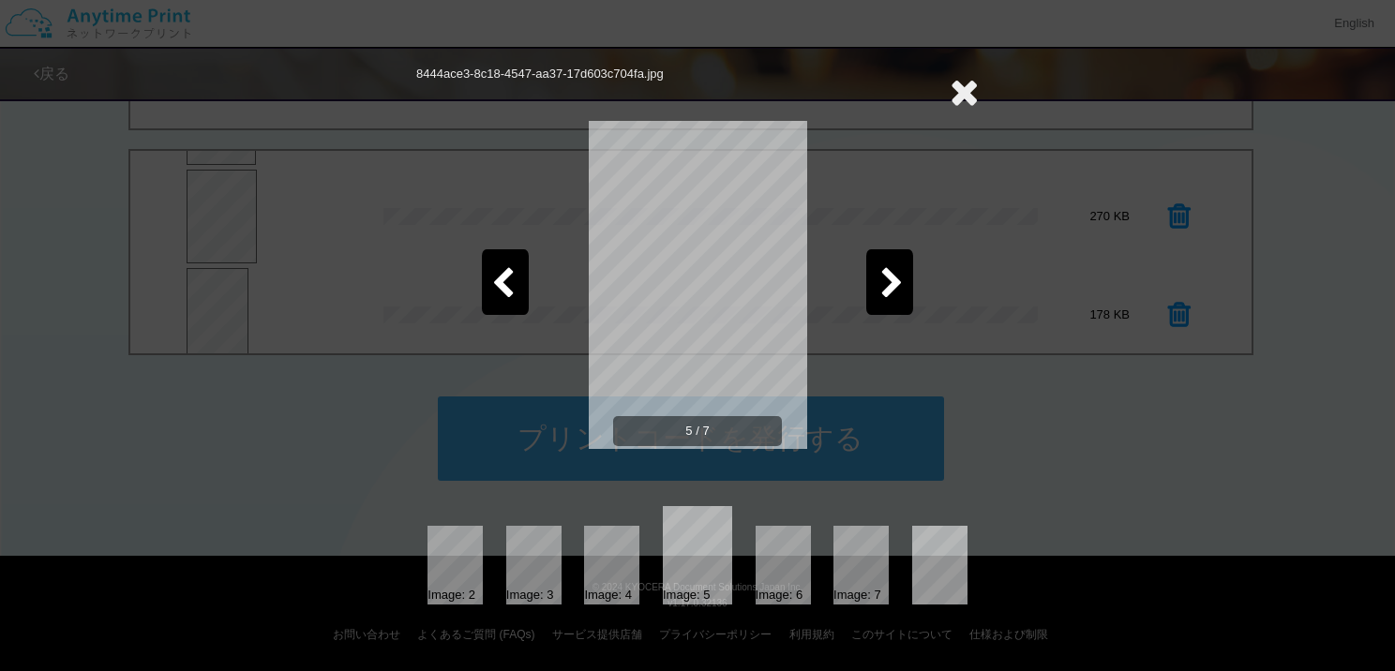
click at [880, 283] on icon at bounding box center [891, 284] width 23 height 33
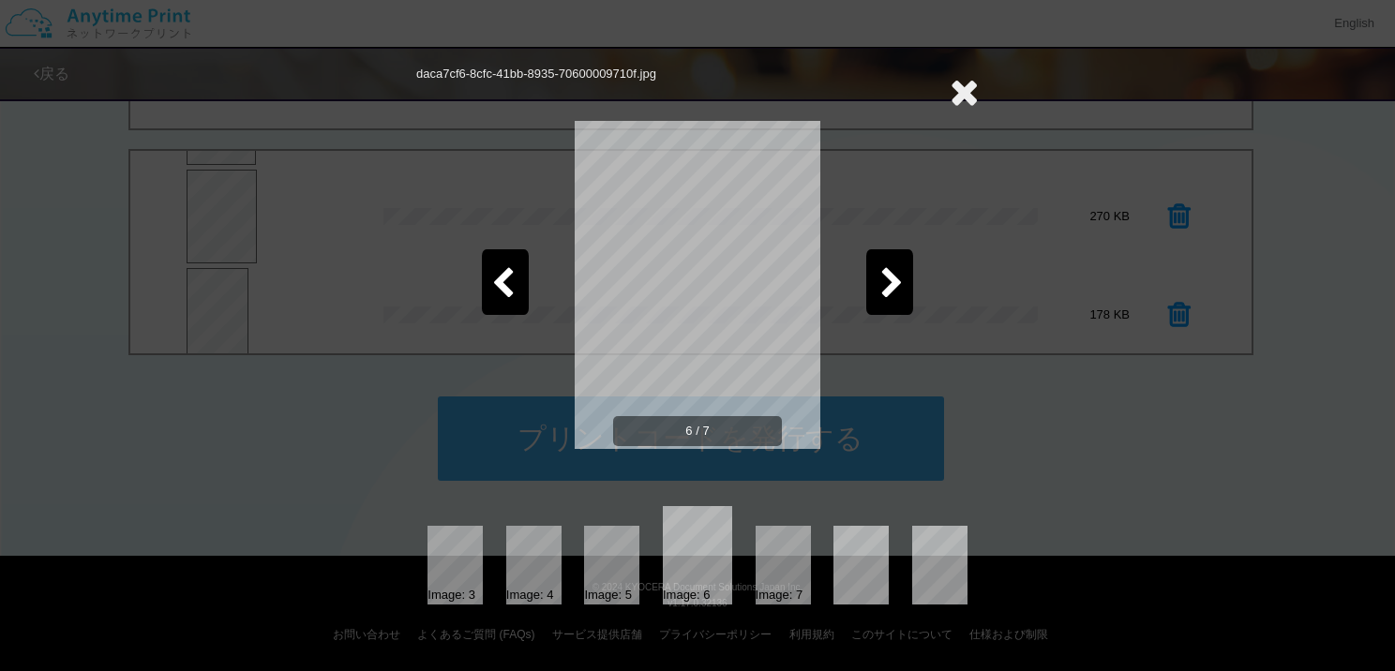
click at [878, 281] on div at bounding box center [889, 282] width 47 height 66
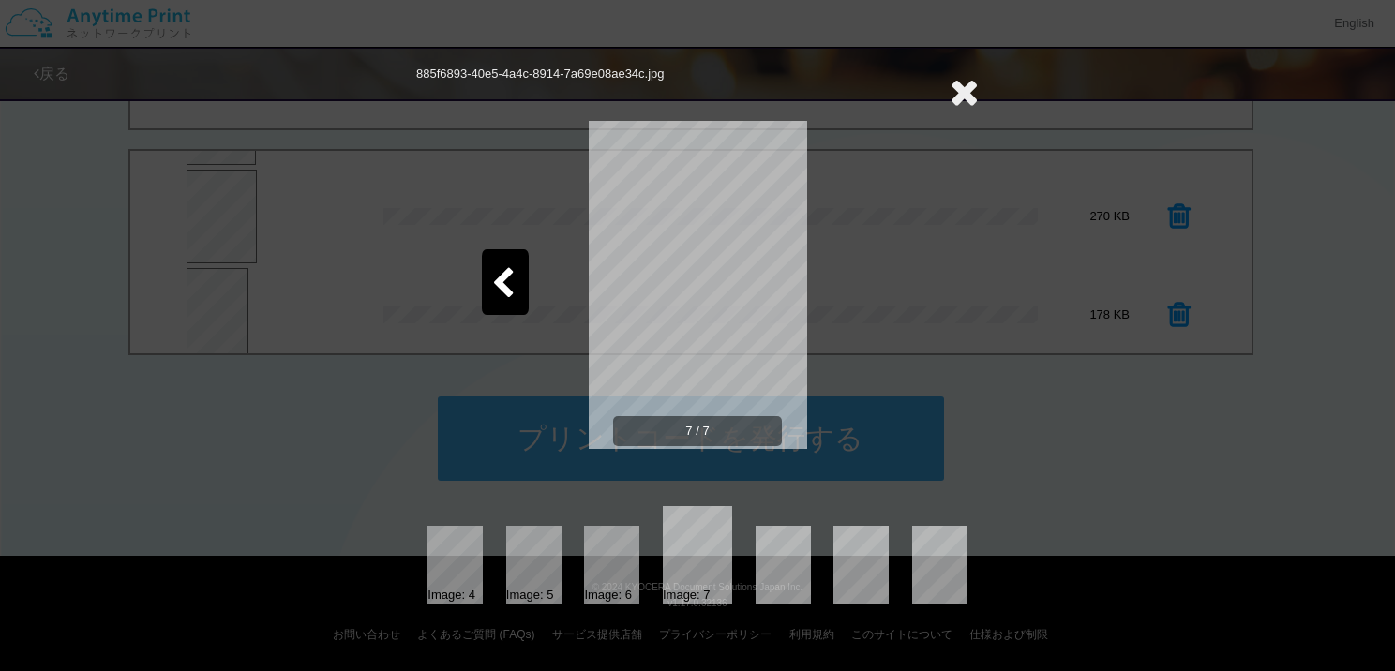
click at [969, 82] on icon at bounding box center [964, 91] width 29 height 37
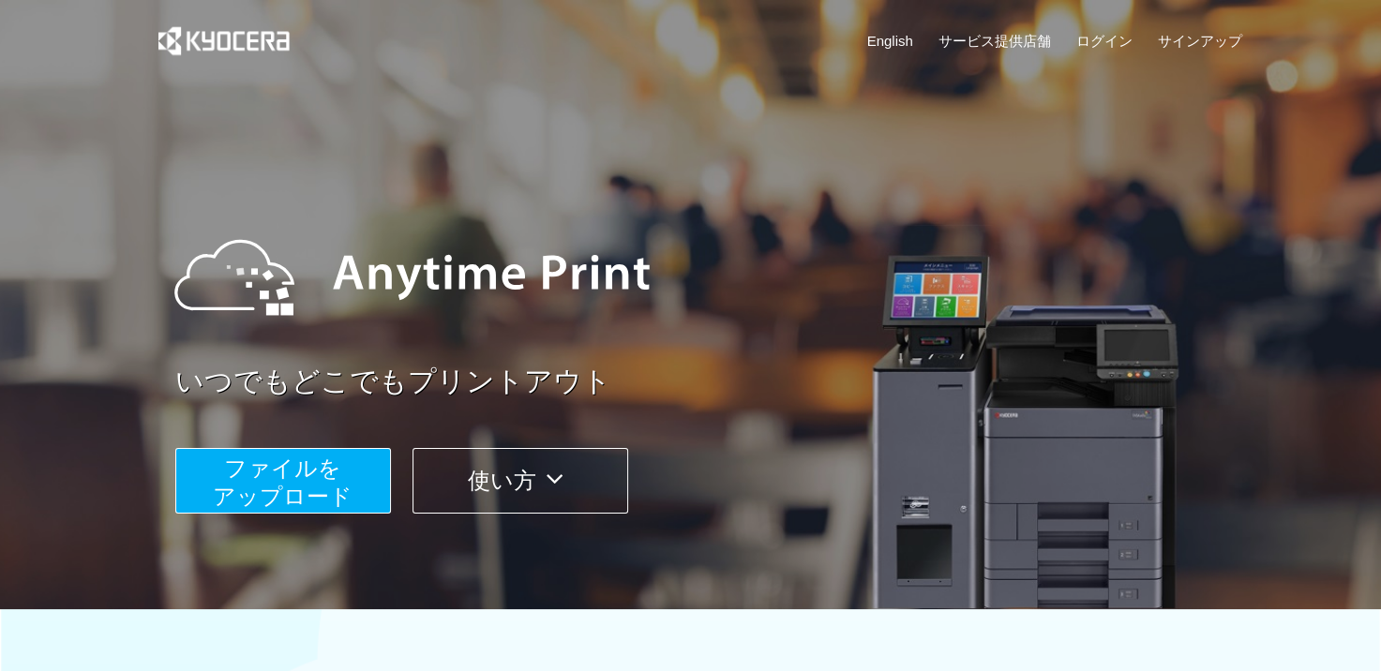
scroll to position [281, 0]
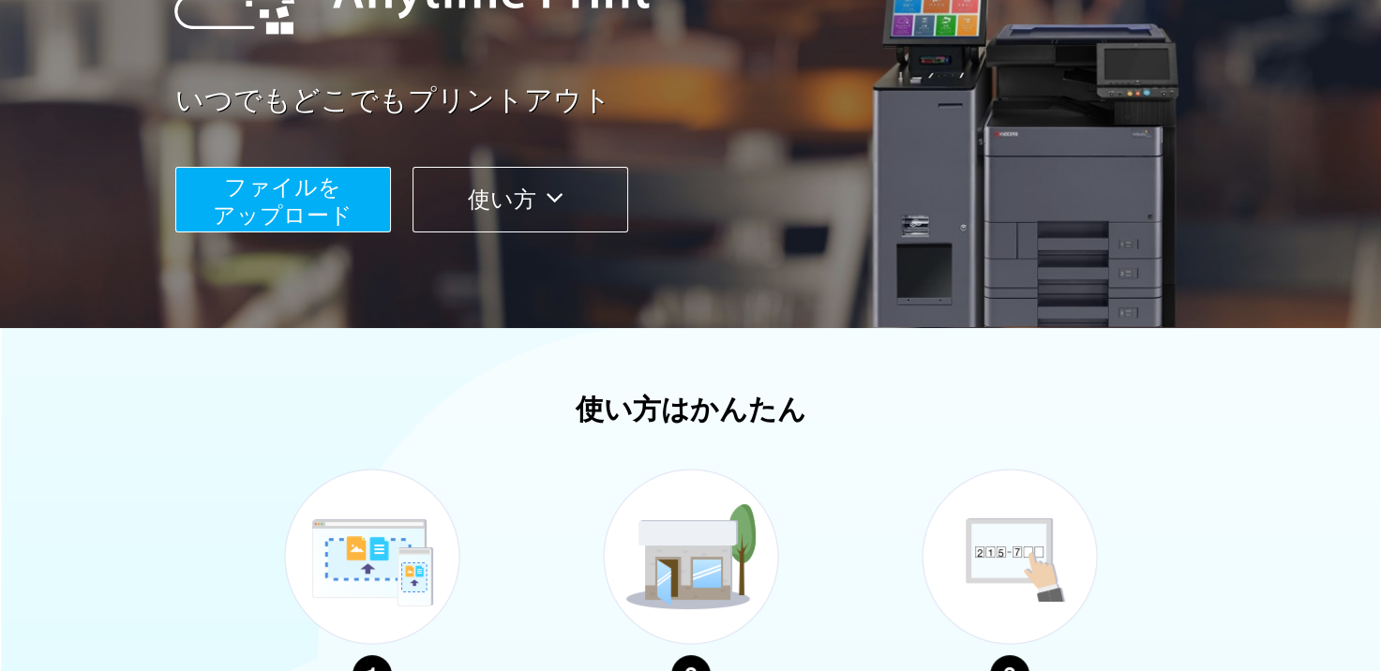
click at [292, 208] on span "ファイルを ​​アップロード" at bounding box center [283, 200] width 140 height 53
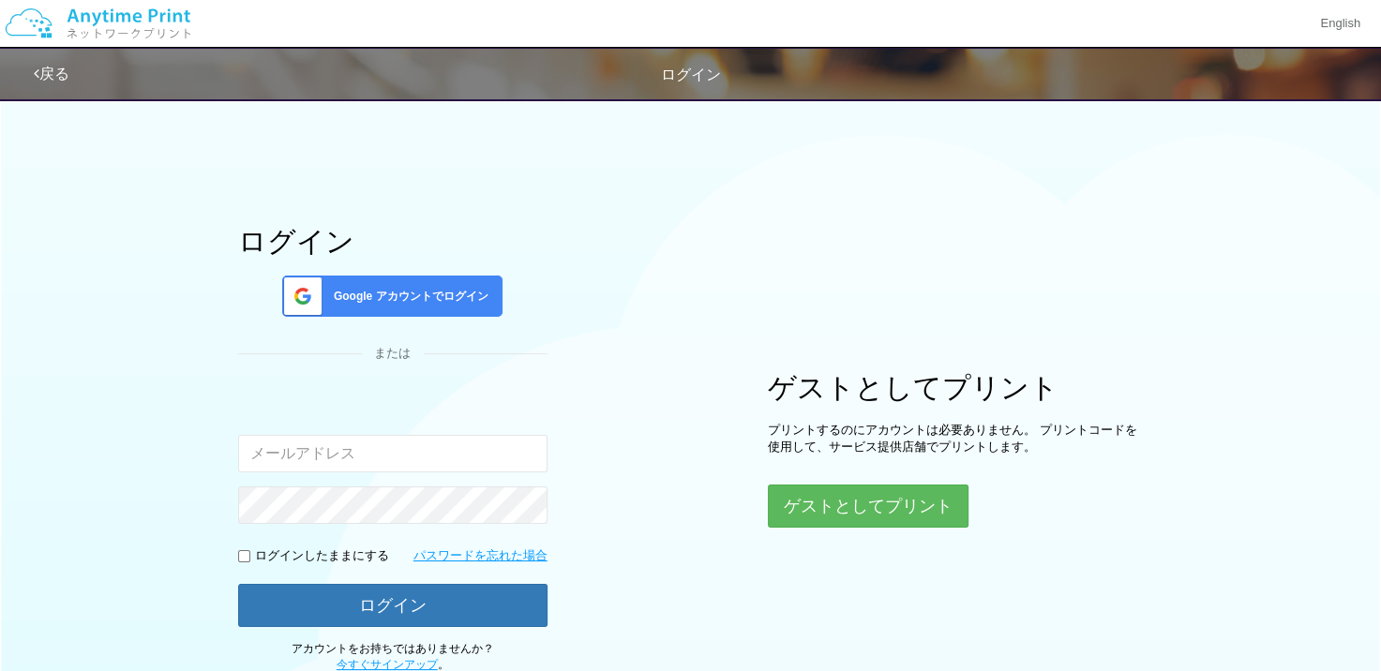
type input "[EMAIL_ADDRESS][DOMAIN_NAME]"
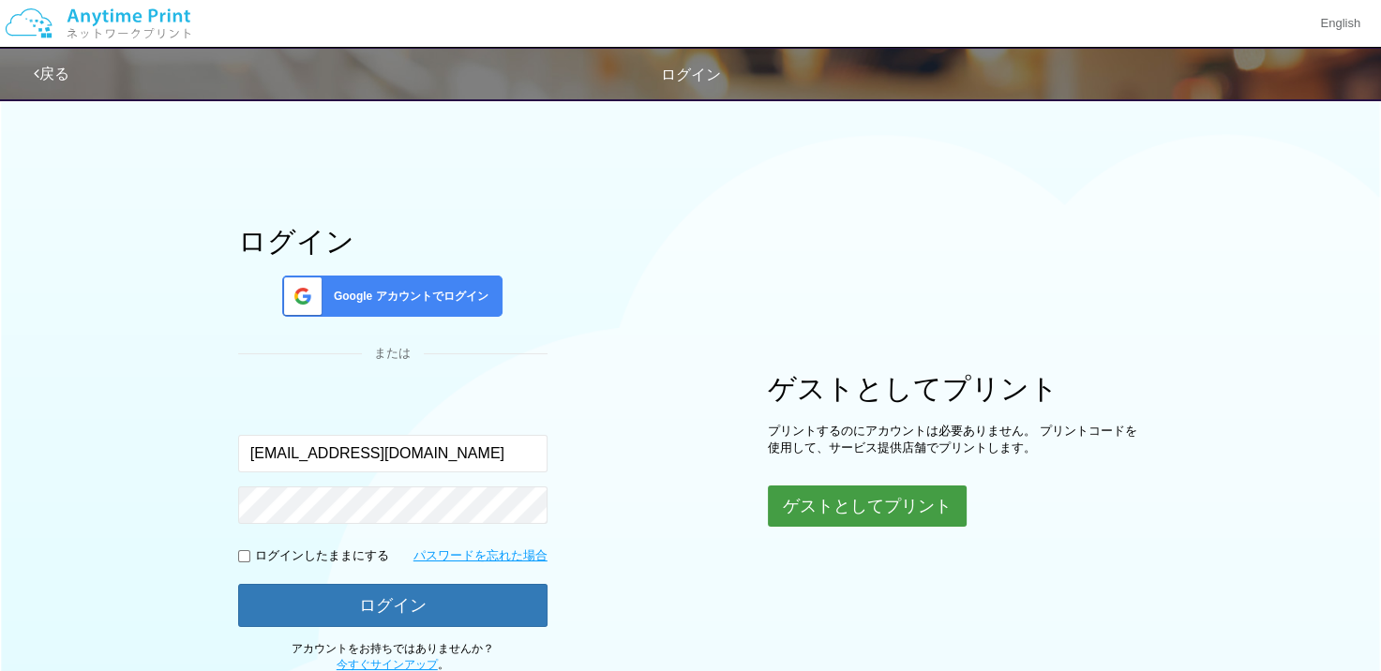
click at [829, 505] on button "ゲストとしてプリント" at bounding box center [867, 506] width 199 height 41
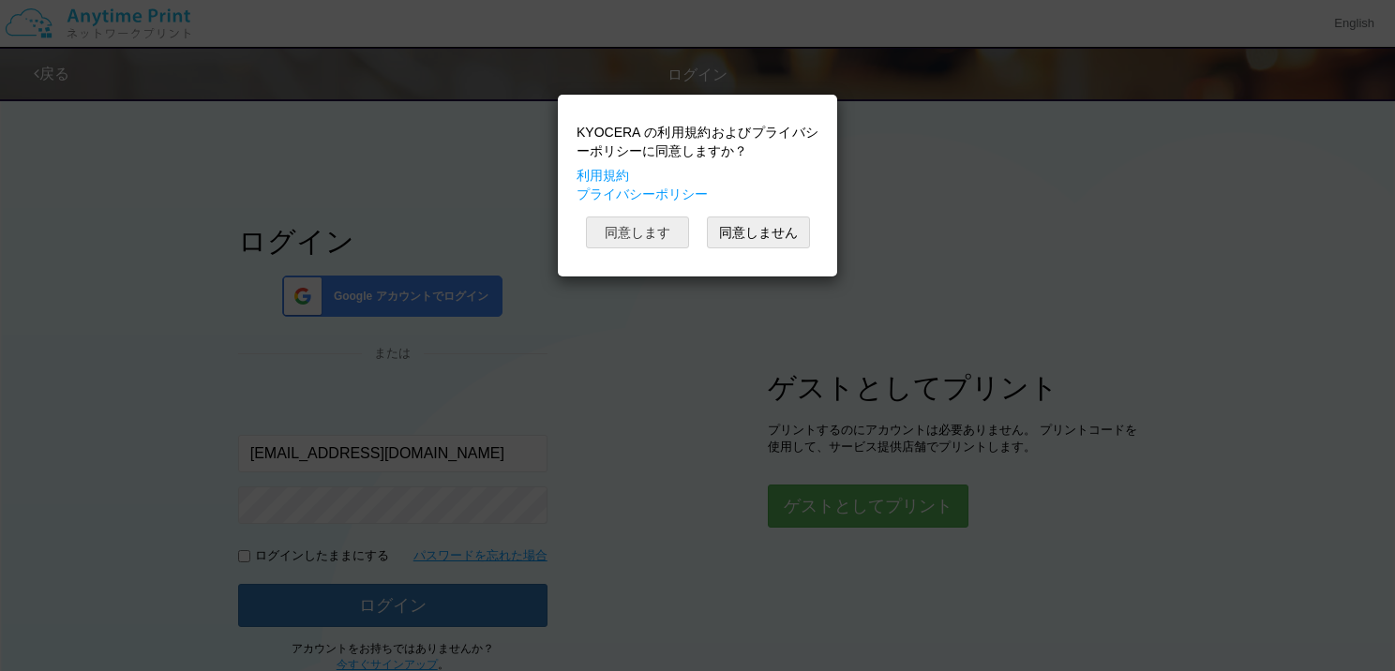
click at [619, 224] on button "同意します" at bounding box center [637, 233] width 103 height 32
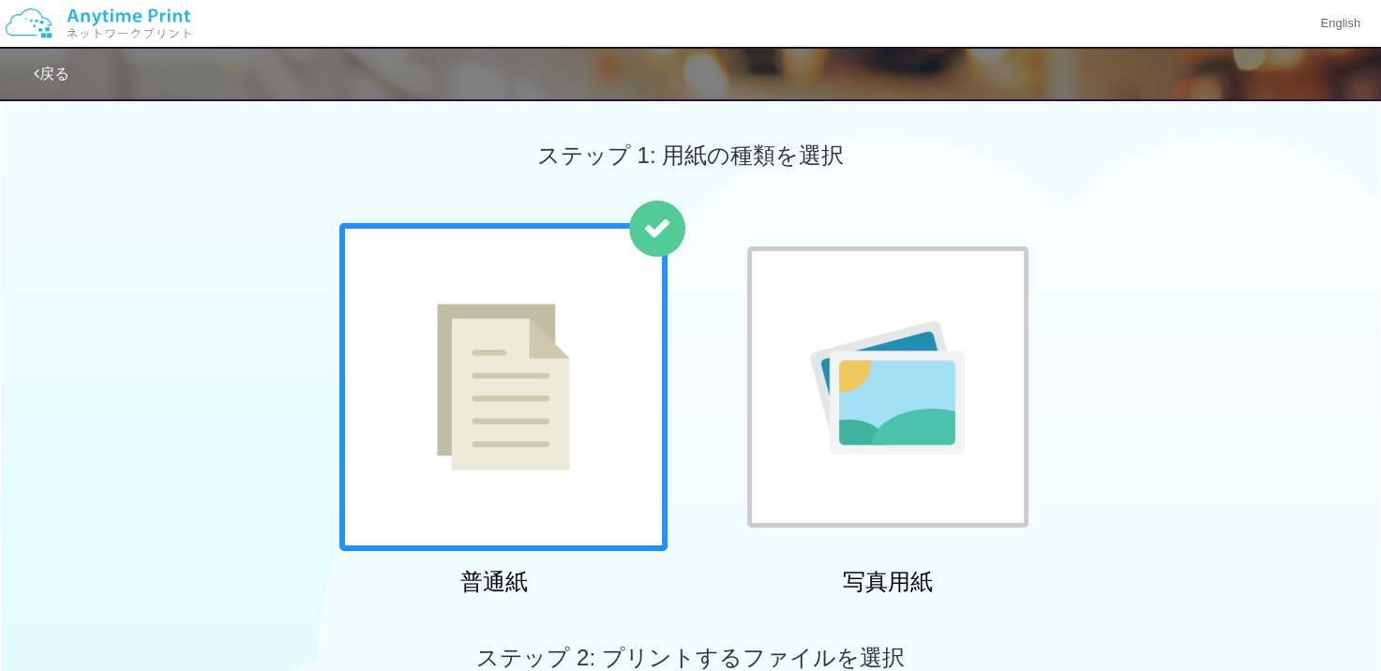
click at [928, 347] on img at bounding box center [887, 388] width 155 height 134
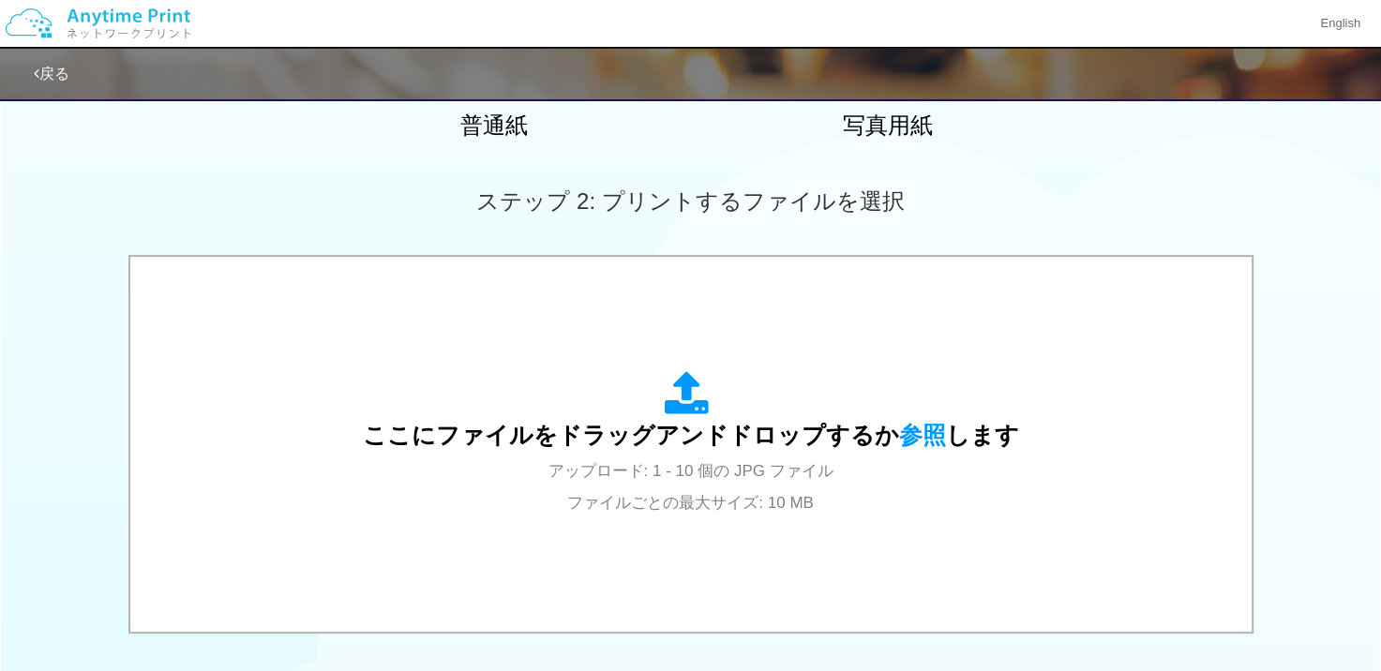
scroll to position [469, 0]
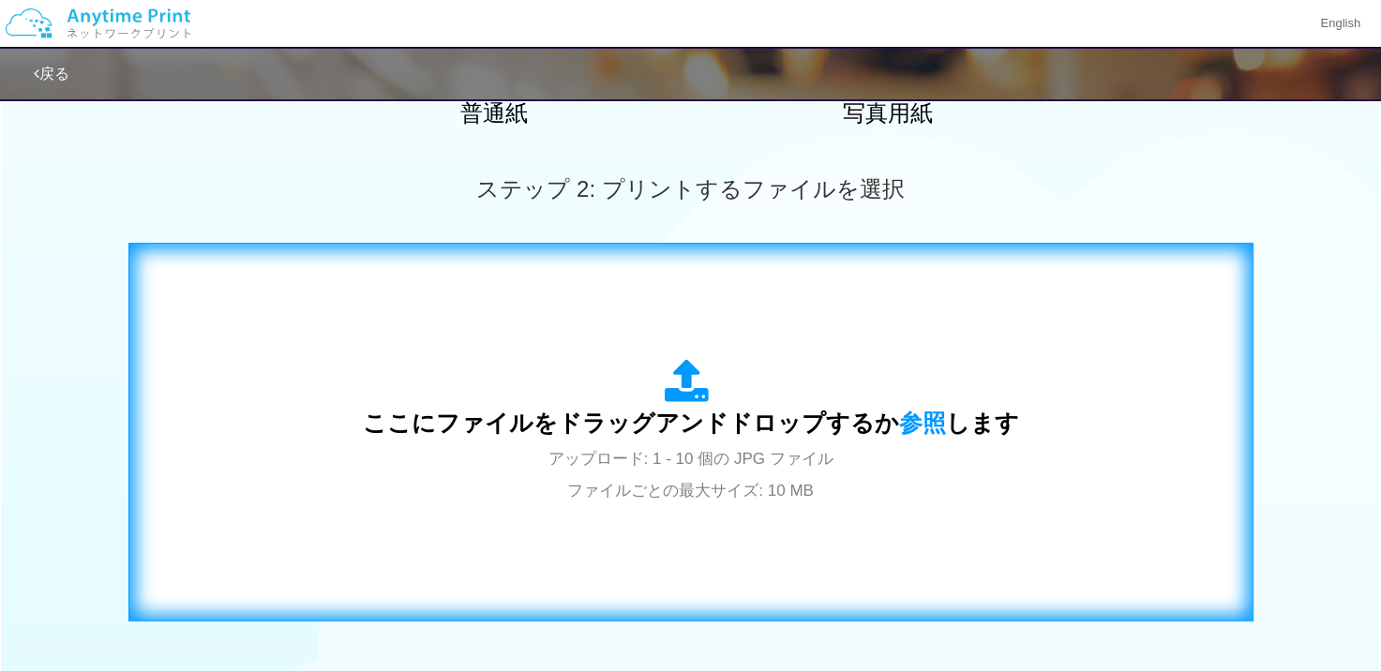
click at [881, 361] on div "ここにファイルをドラッグアンドドロップするか 参照 します アップロード: 1 - 10 個の JPG ファイル ファイルごとの最大サイズ: 10 MB" at bounding box center [691, 432] width 656 height 146
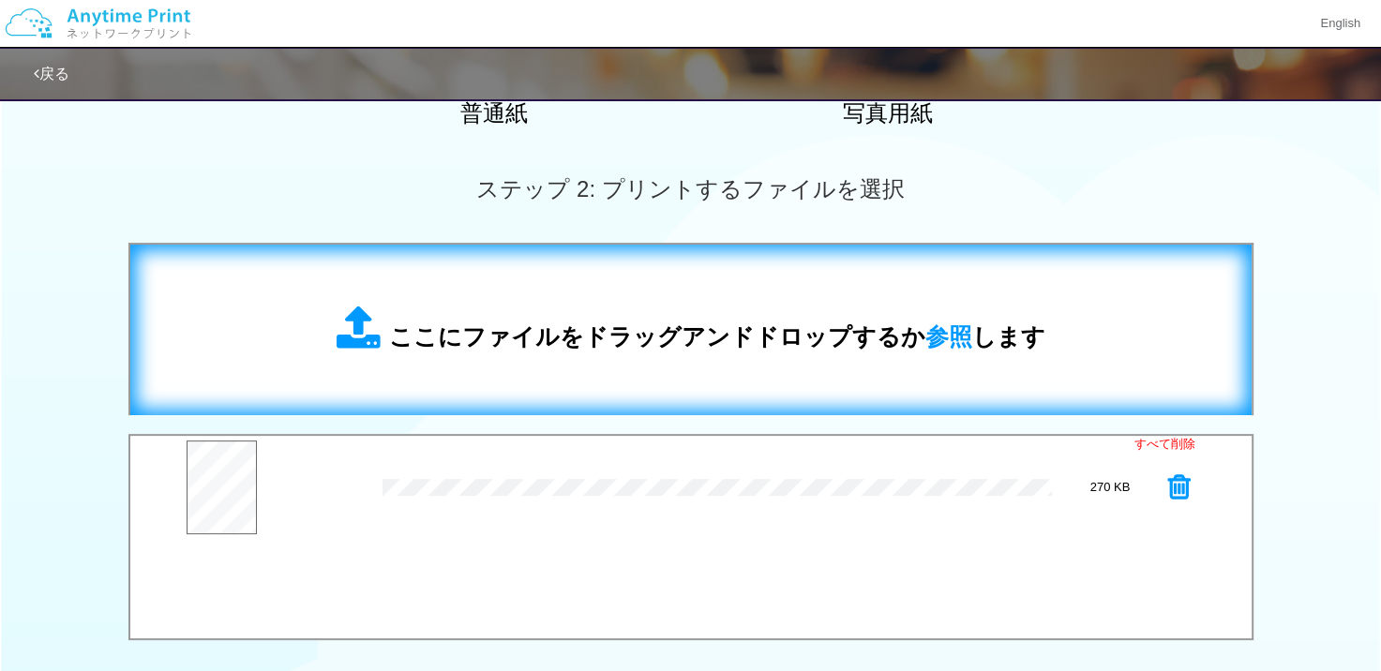
click at [541, 300] on div "ここにファイルをドラッグアンドドロップするか 参照 します" at bounding box center [691, 329] width 1084 height 133
click at [549, 317] on div "ここにファイルをドラッグアンドドロップするか 参照 します" at bounding box center [691, 330] width 709 height 49
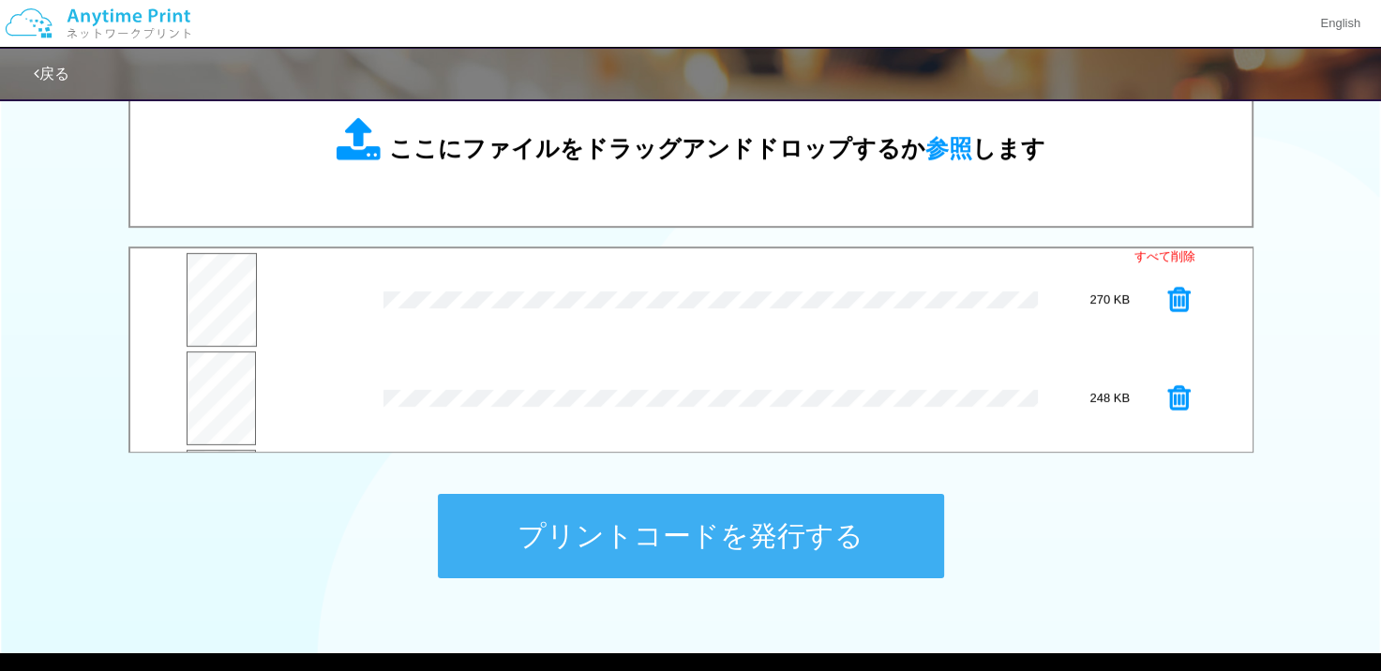
scroll to position [97, 0]
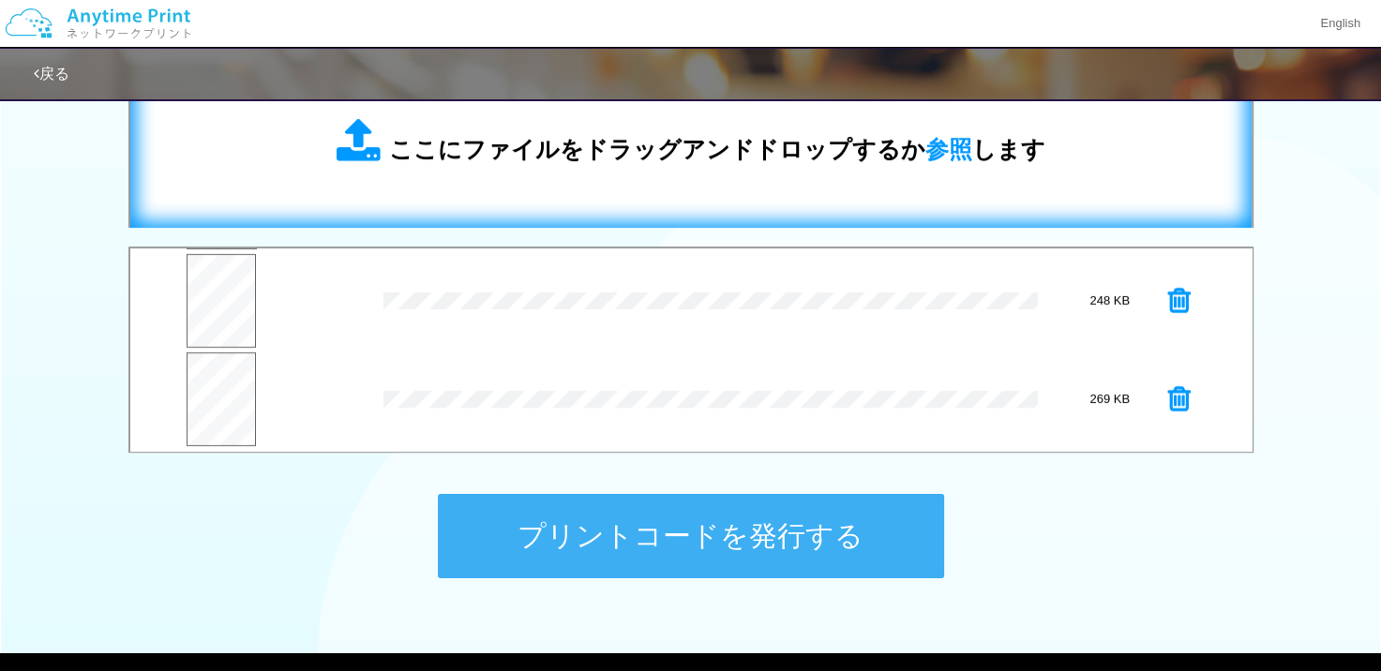
click at [529, 178] on div "ここにファイルをドラッグアンドドロップするか 参照 します" at bounding box center [691, 142] width 1084 height 133
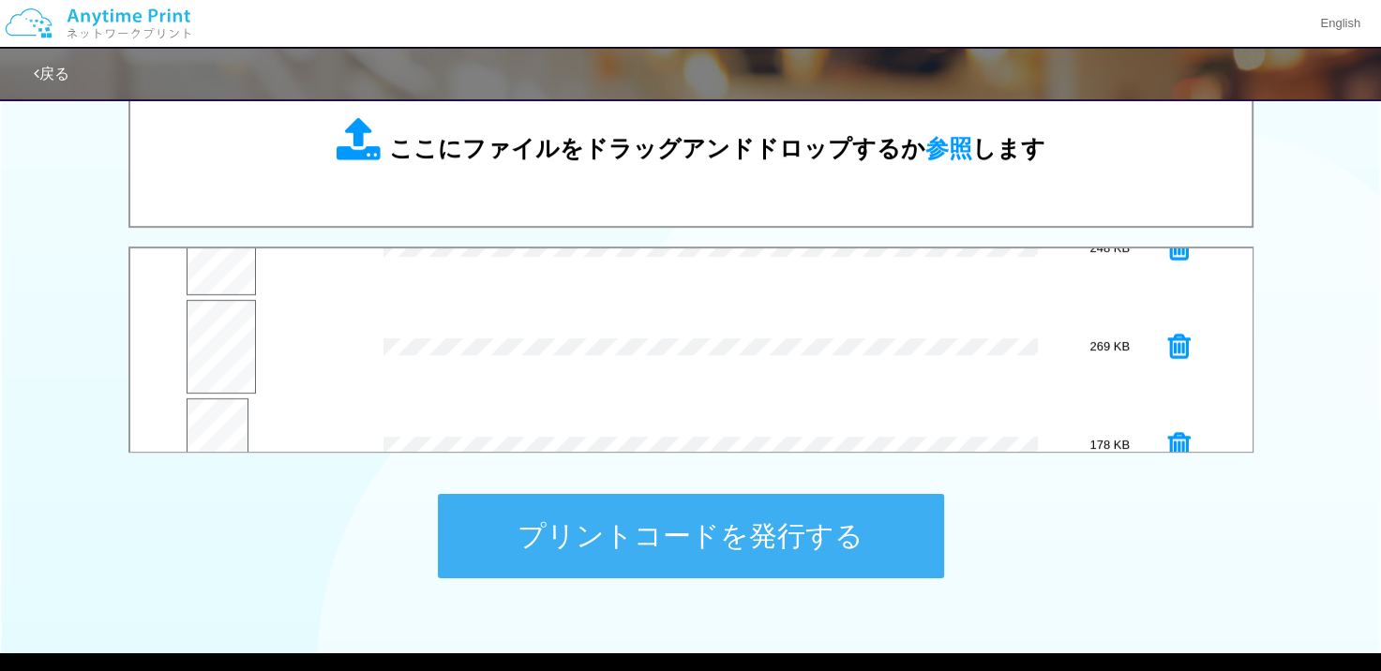
scroll to position [195, 0]
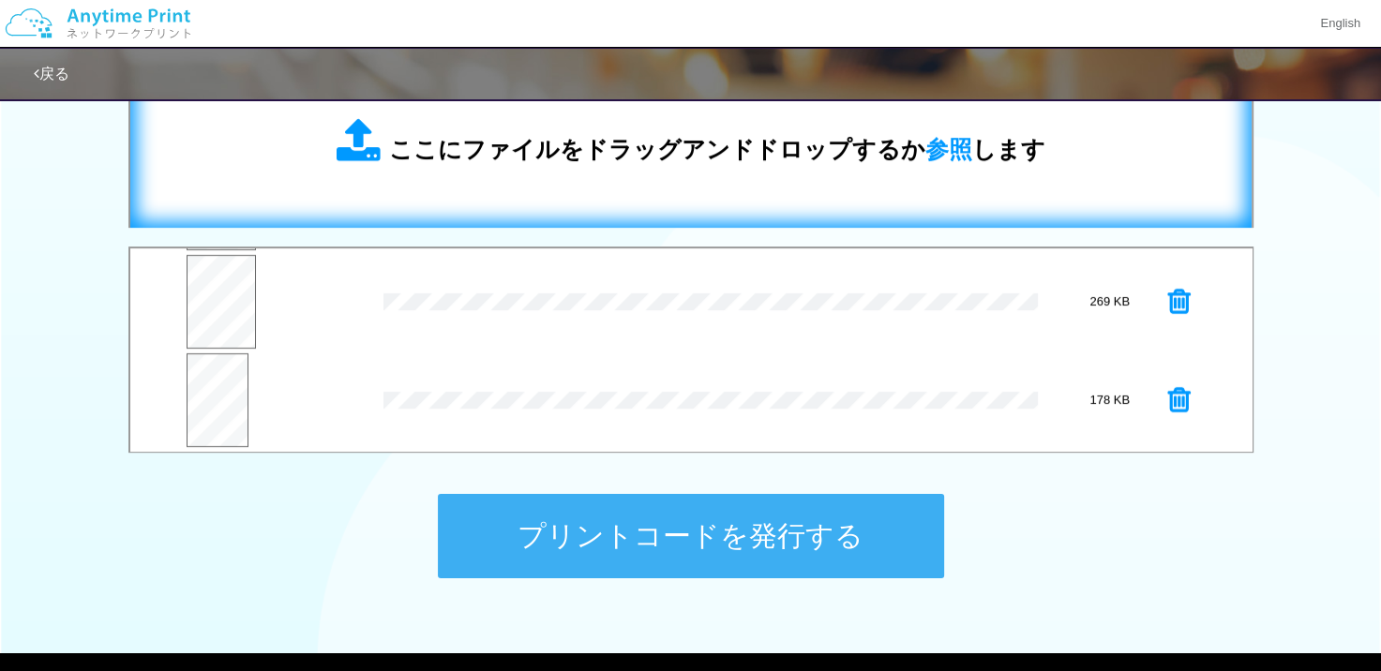
click at [504, 187] on div "ここにファイルをドラッグアンドドロップするか 参照 します" at bounding box center [691, 142] width 1084 height 133
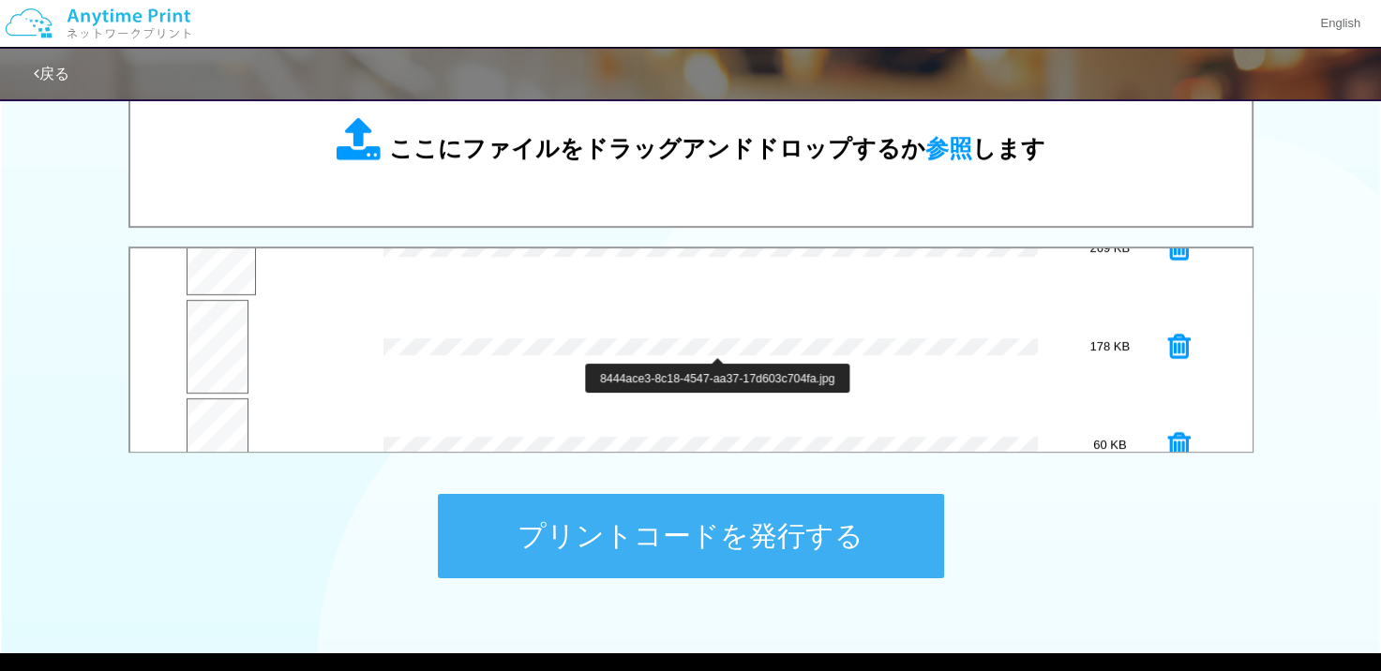
scroll to position [293, 0]
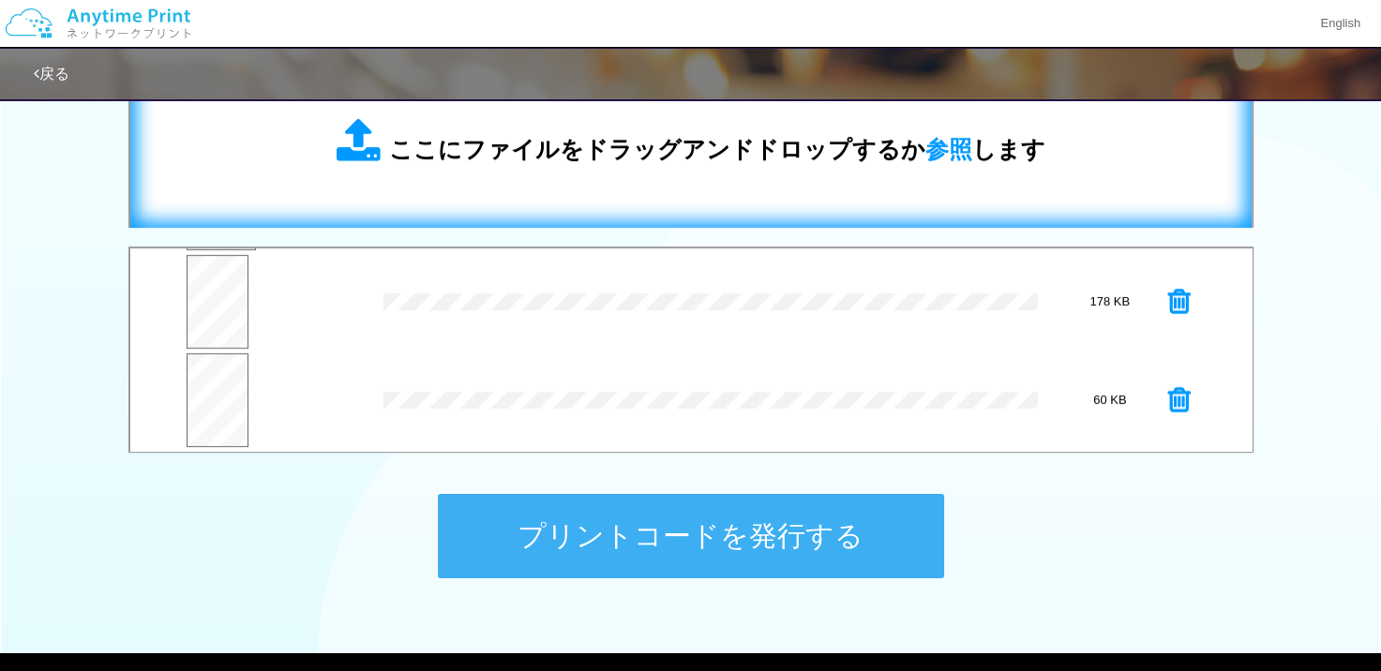
click at [592, 187] on div "ここにファイルをドラッグアンドドロップするか 参照 します" at bounding box center [691, 142] width 1084 height 133
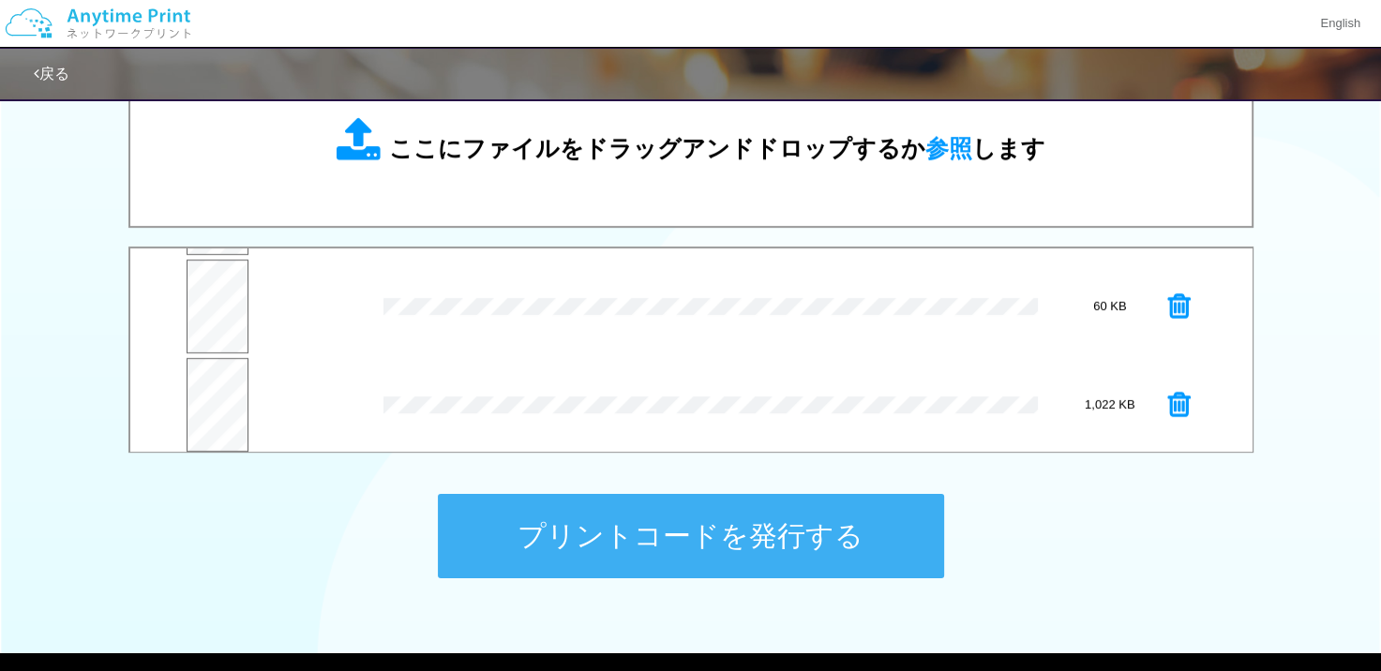
scroll to position [392, 0]
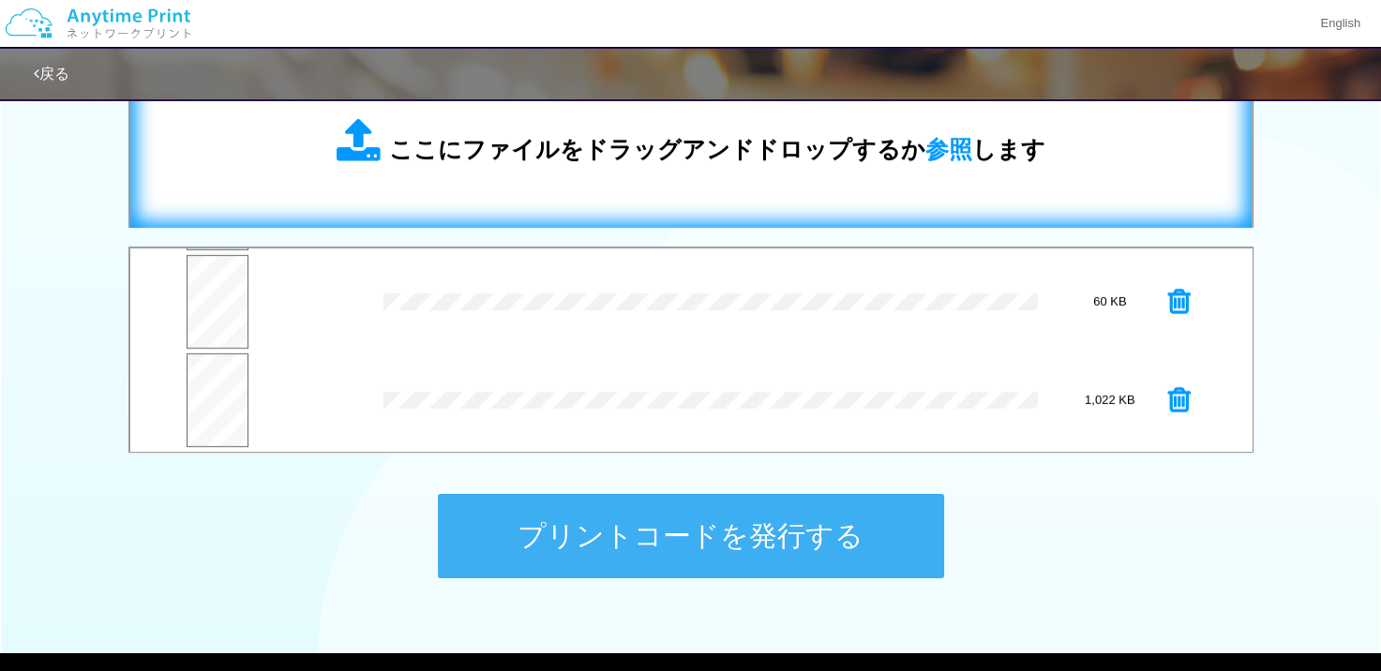
click at [593, 190] on div "ここにファイルをドラッグアンドドロップするか 参照 します" at bounding box center [691, 142] width 1084 height 133
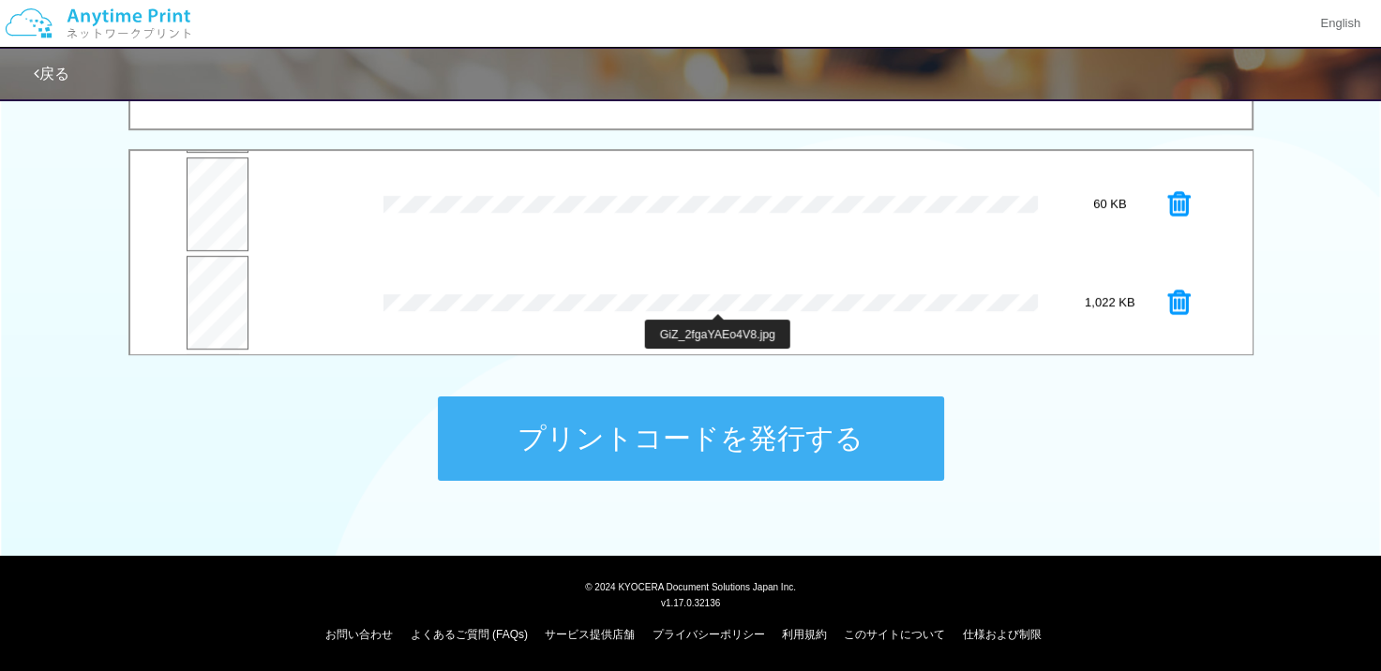
scroll to position [491, 0]
click at [217, 299] on button "プレビュー" at bounding box center [209, 312] width 59 height 43
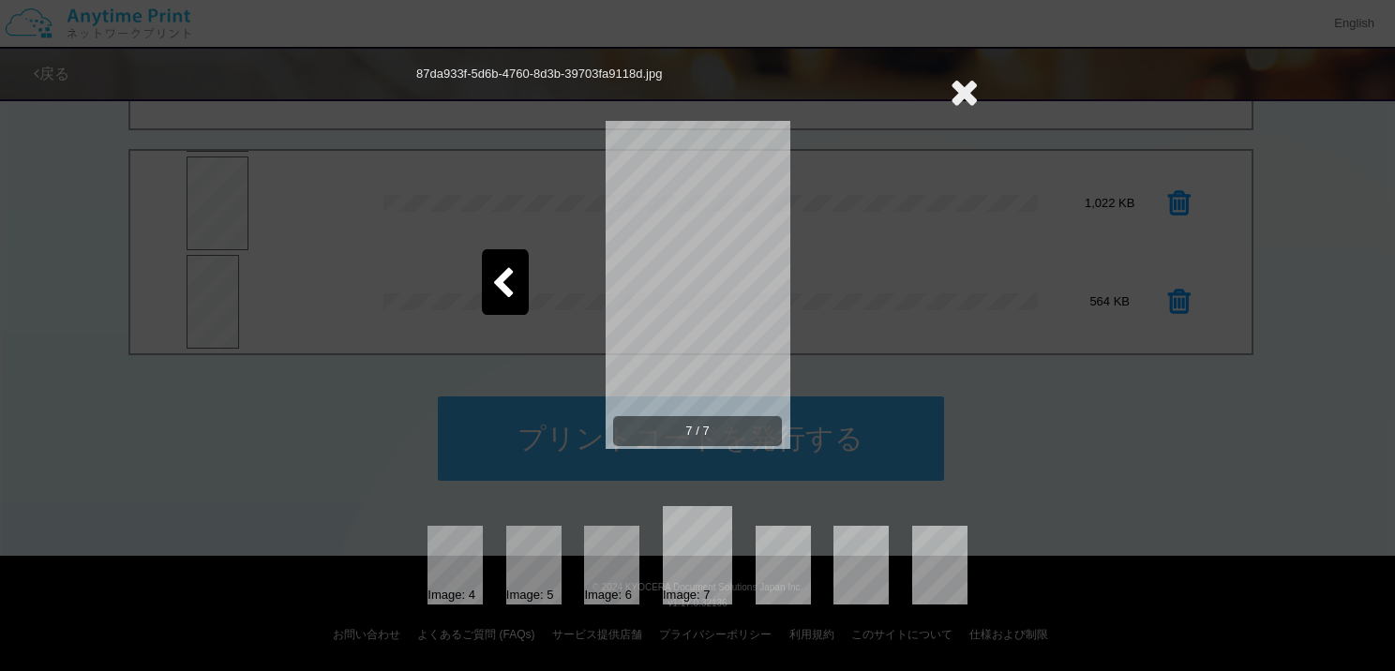
click at [502, 268] on icon at bounding box center [502, 284] width 23 height 33
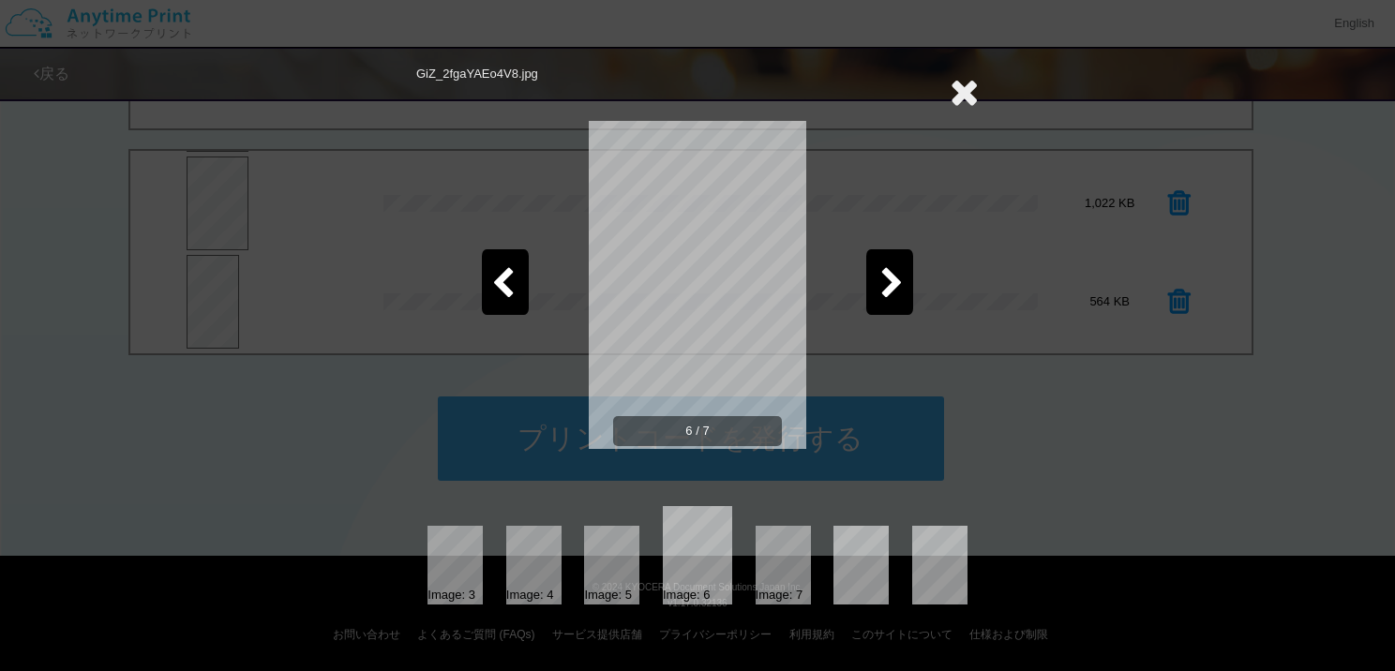
click at [502, 268] on icon at bounding box center [502, 284] width 23 height 33
click at [506, 285] on icon at bounding box center [502, 284] width 23 height 33
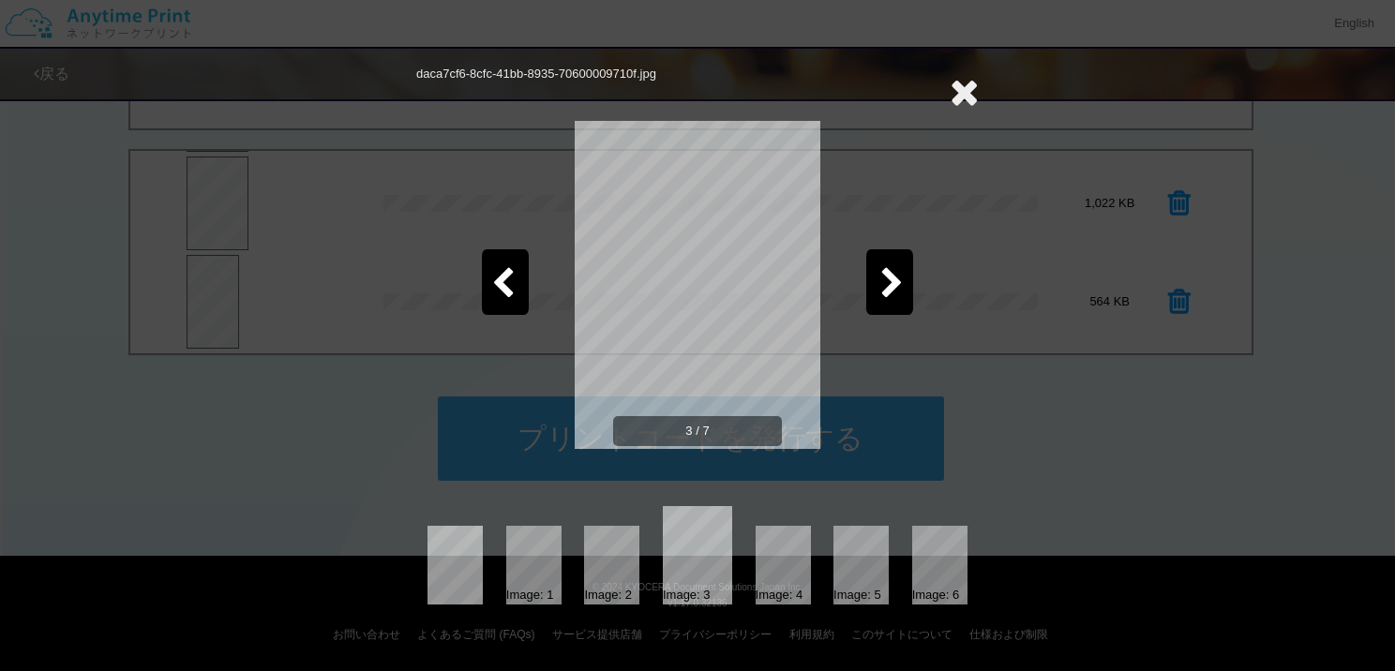
click at [506, 285] on icon at bounding box center [502, 284] width 23 height 33
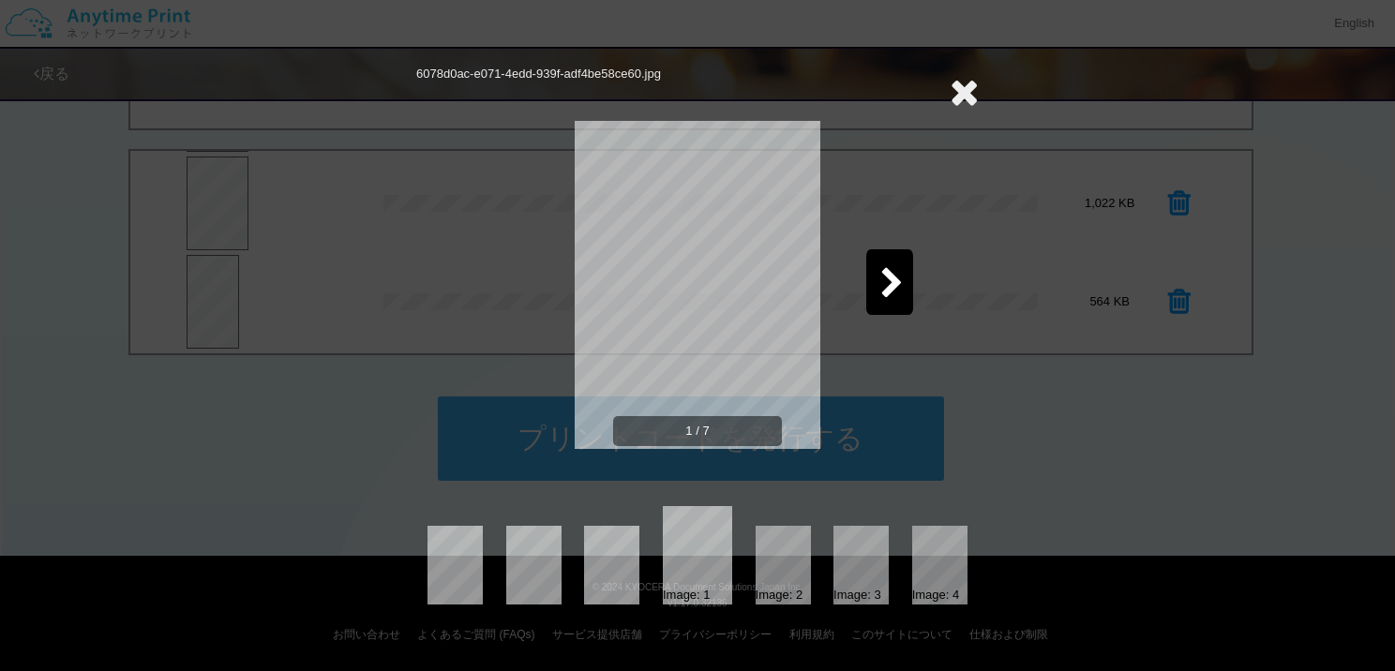
click at [962, 89] on icon at bounding box center [964, 91] width 29 height 37
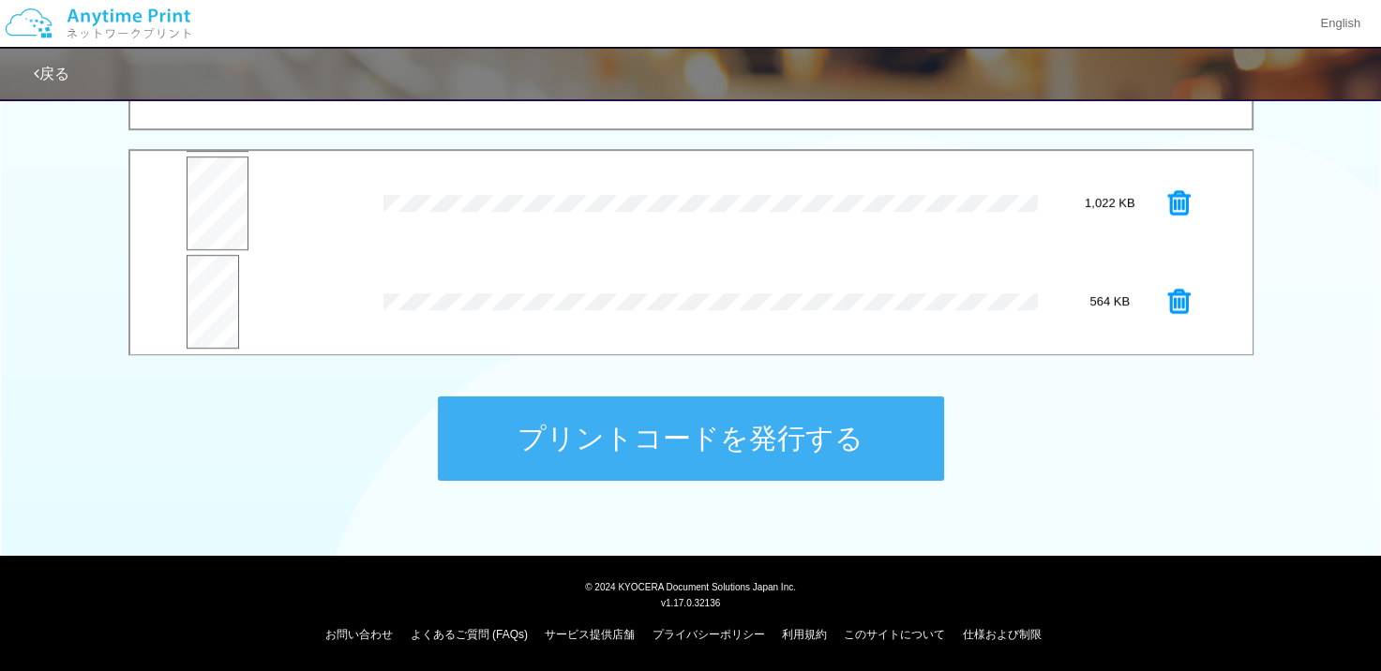
click at [789, 418] on button "プリントコードを発行する" at bounding box center [691, 439] width 506 height 84
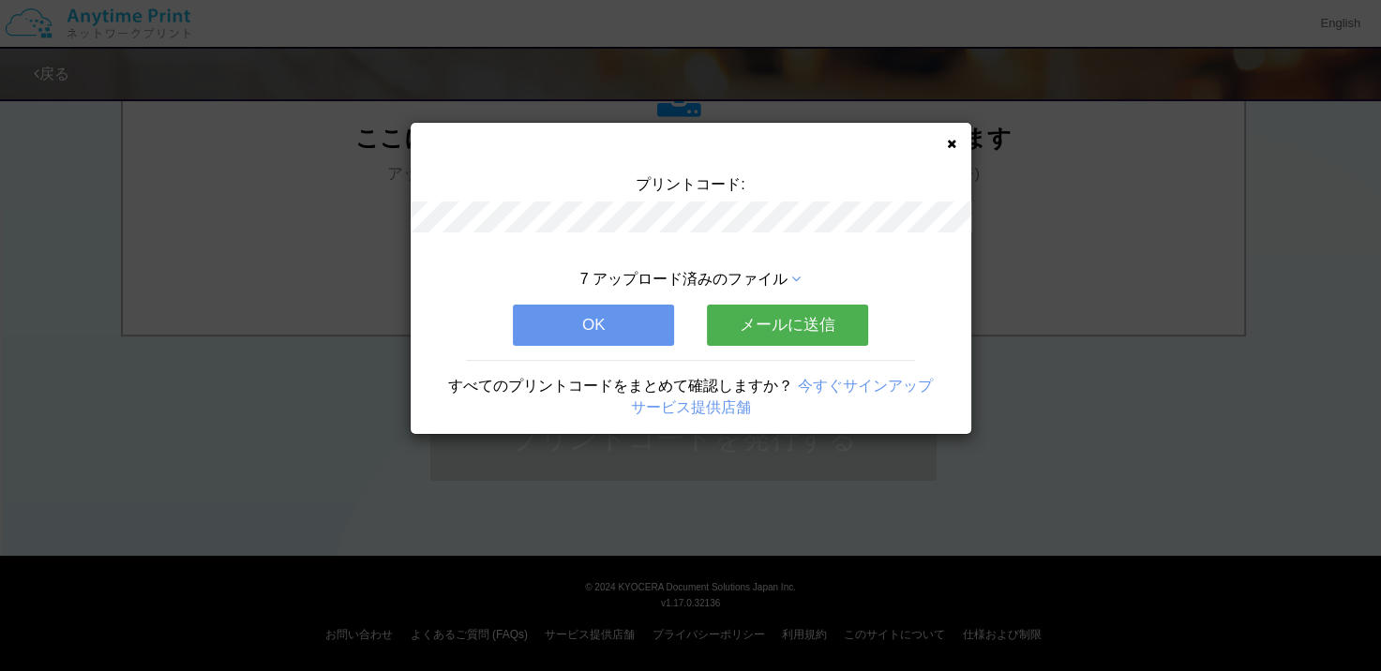
scroll to position [0, 0]
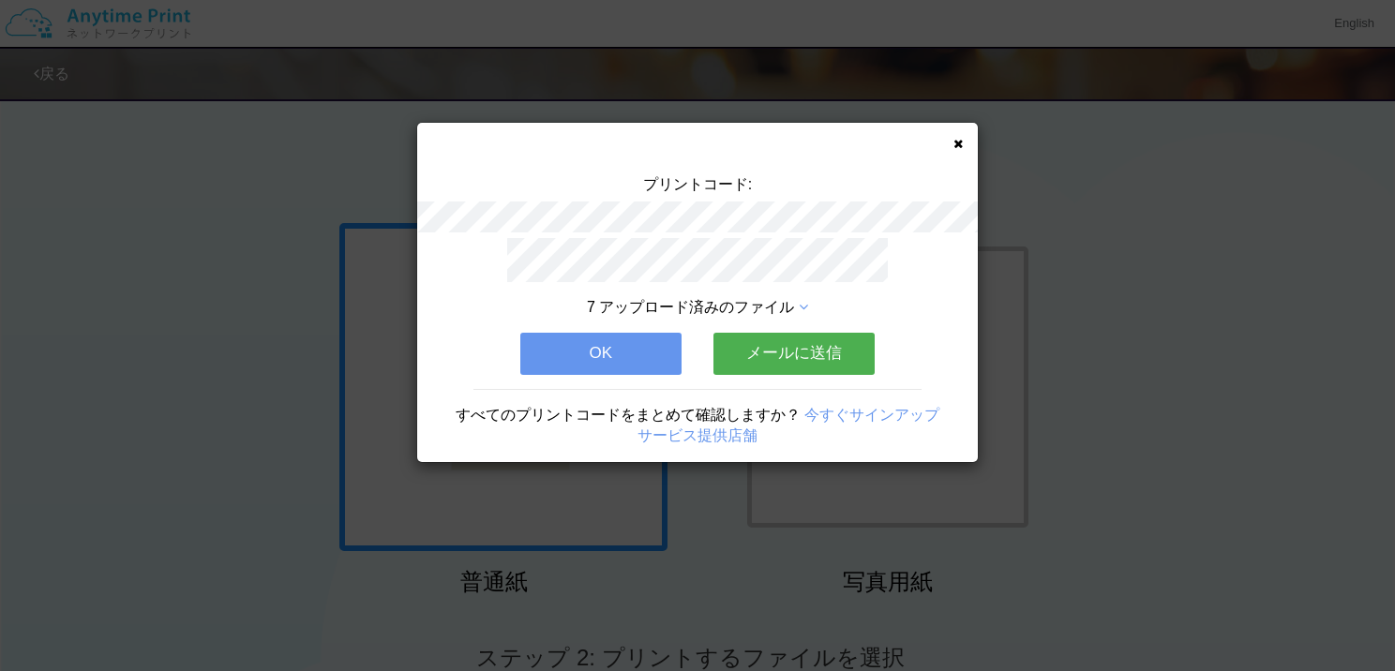
click at [584, 337] on button "OK" at bounding box center [600, 353] width 161 height 41
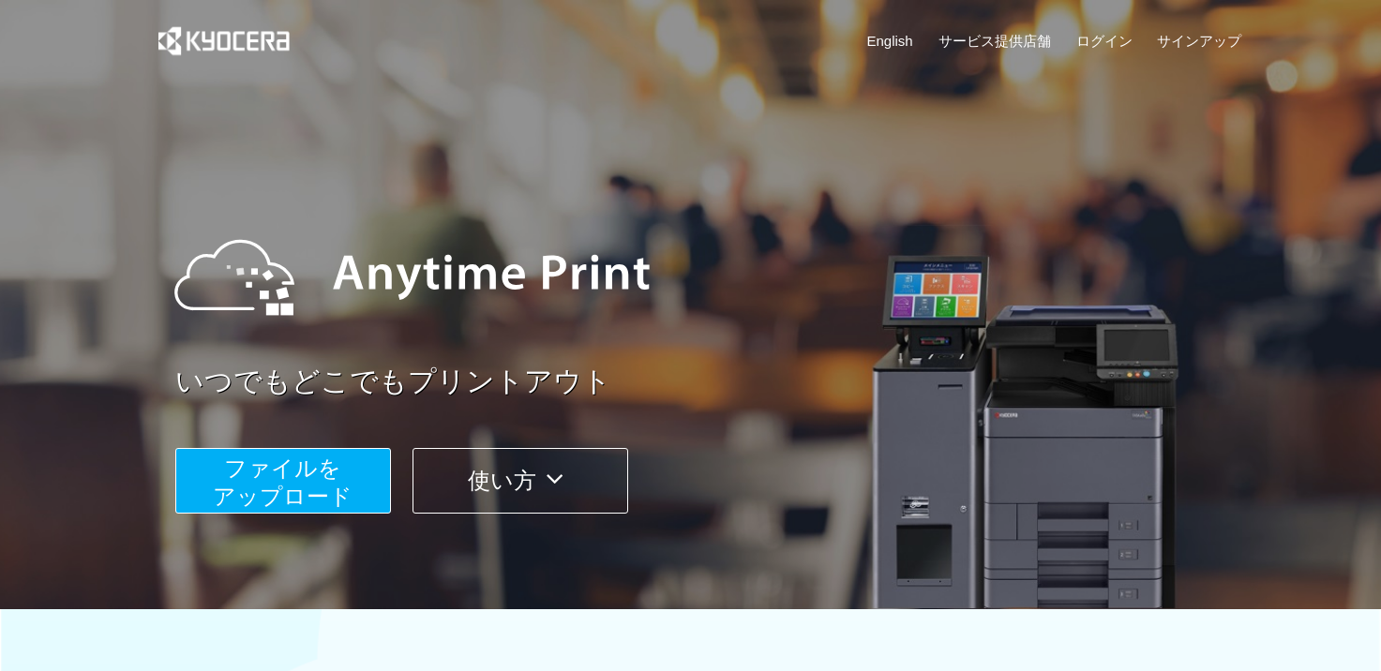
scroll to position [281, 0]
